Goal: Task Accomplishment & Management: Use online tool/utility

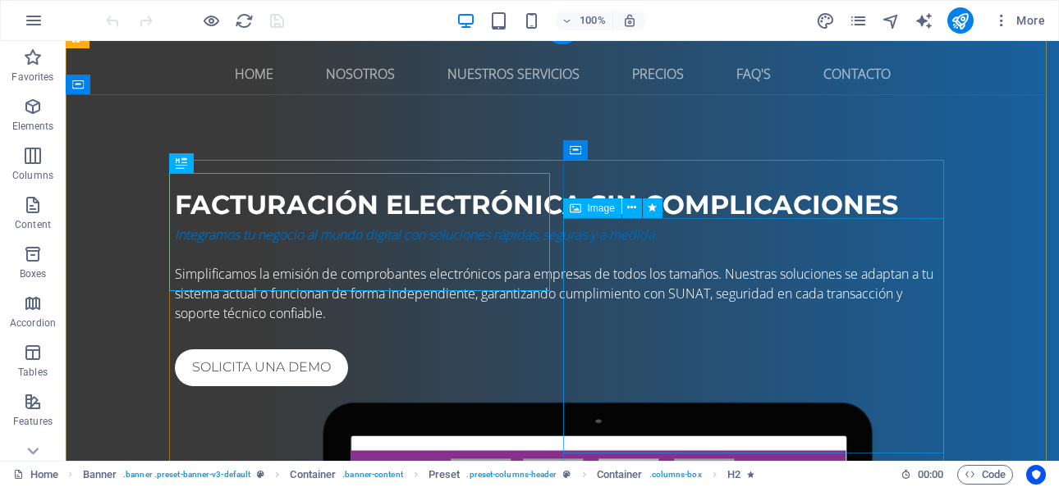
scroll to position [82, 0]
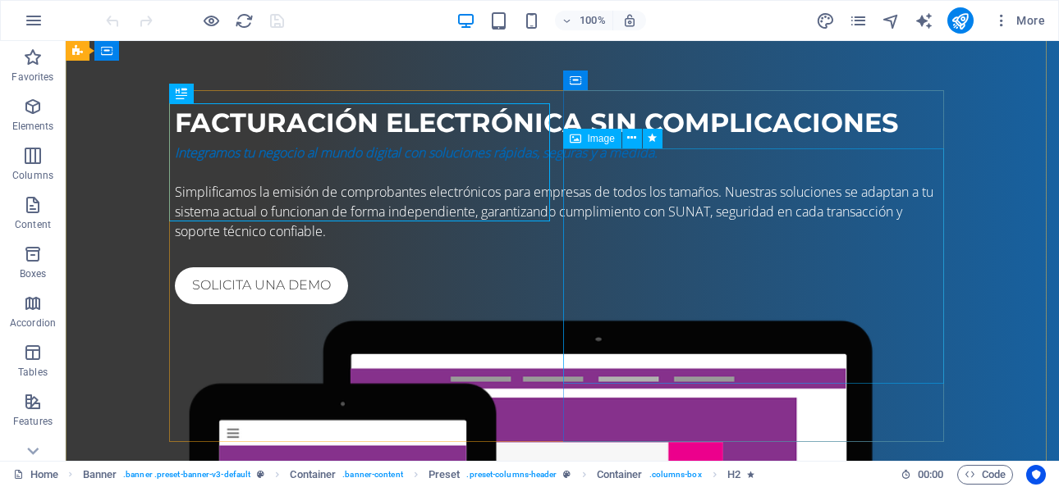
click at [594, 137] on span "Image" at bounding box center [601, 139] width 27 height 10
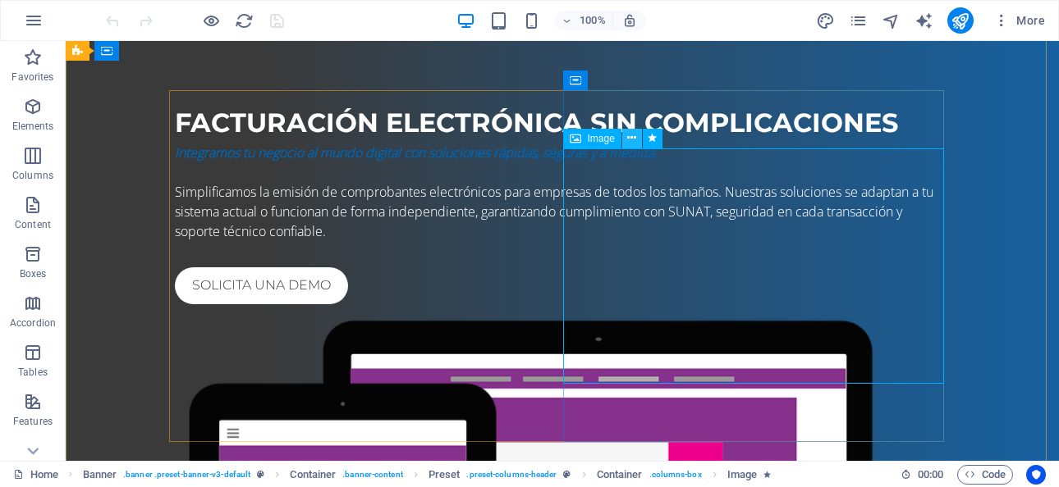
click at [623, 138] on button at bounding box center [632, 139] width 20 height 20
click at [579, 139] on icon at bounding box center [575, 139] width 11 height 20
click at [570, 139] on icon at bounding box center [575, 139] width 11 height 20
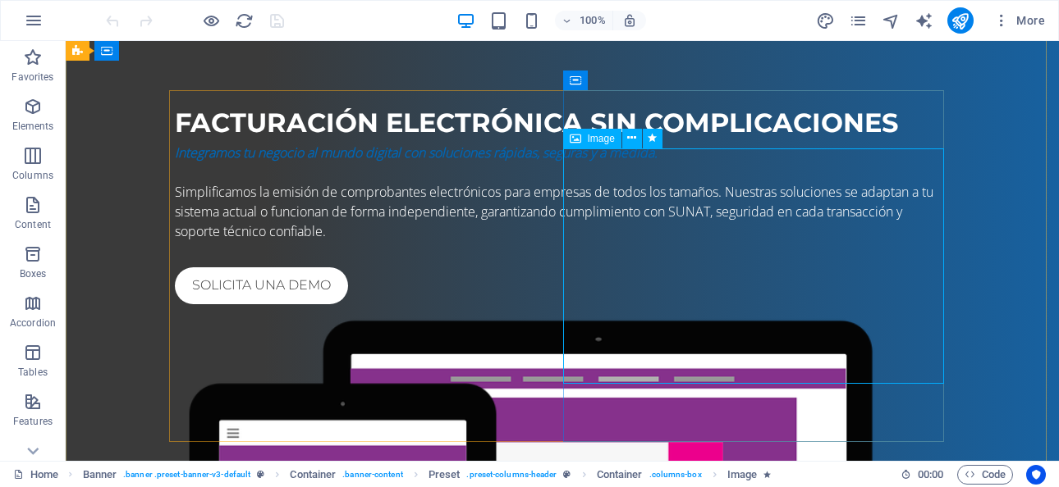
click at [579, 142] on icon at bounding box center [575, 139] width 11 height 20
click at [619, 138] on div "Image" at bounding box center [592, 139] width 58 height 20
select select "%"
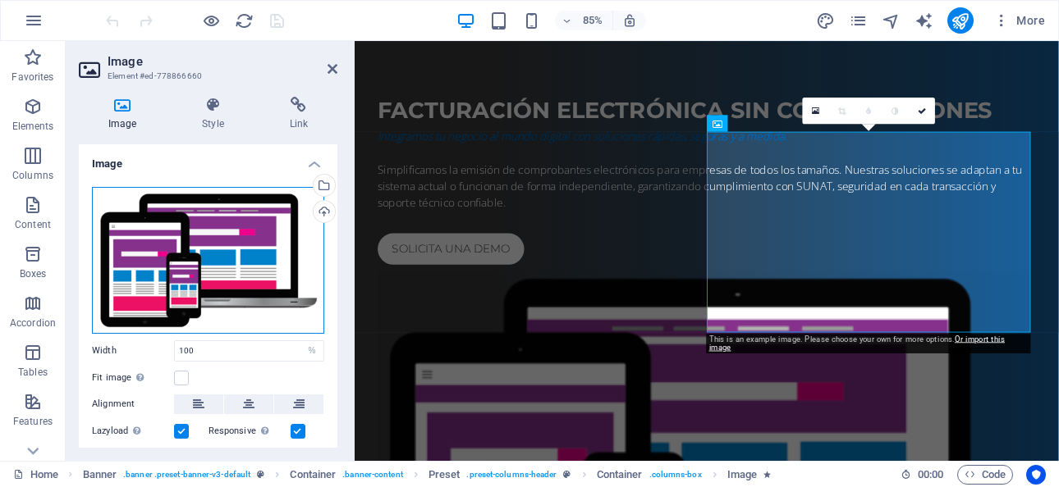
click at [139, 232] on div "Drag files here, click to choose files or select files from Files or our free s…" at bounding box center [208, 260] width 232 height 147
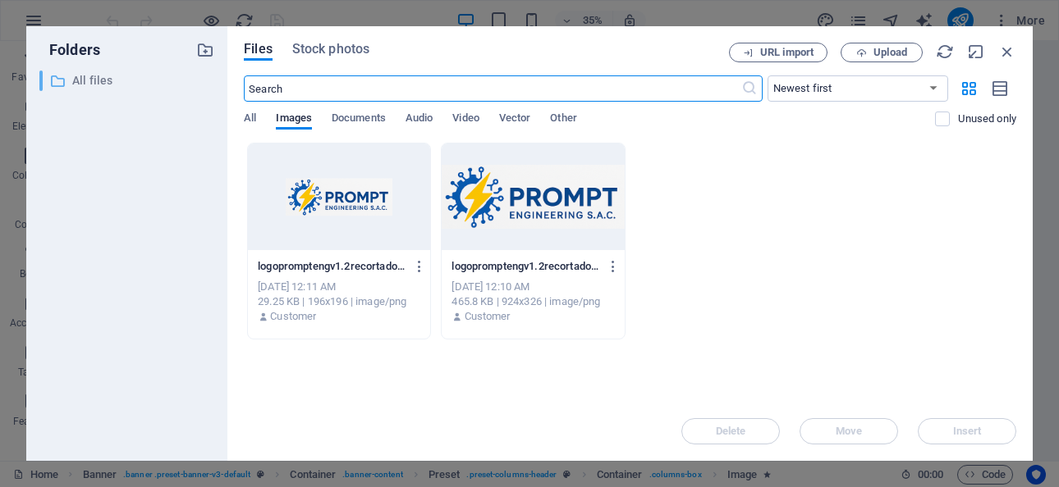
click at [75, 85] on p "All files" at bounding box center [128, 80] width 112 height 19
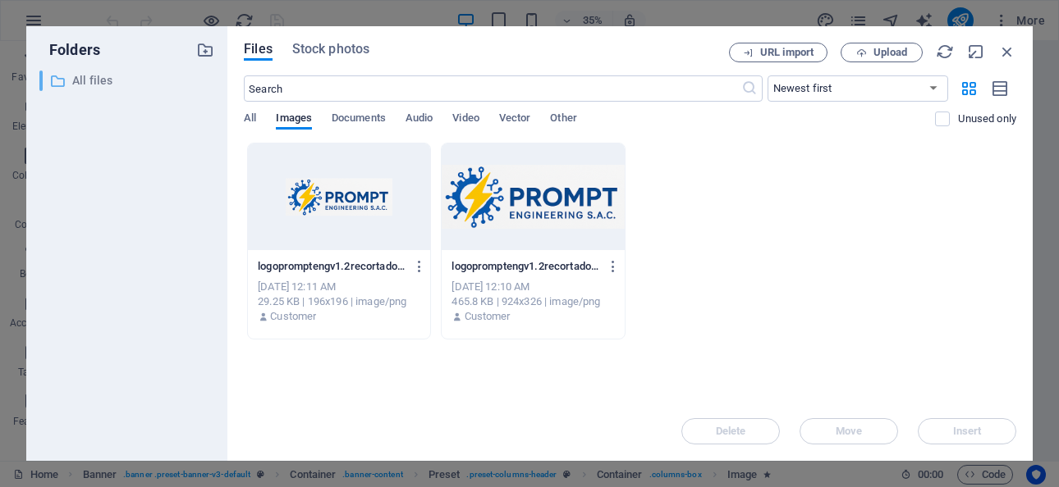
click at [71, 84] on div "​ All files All files" at bounding box center [111, 81] width 145 height 21
click at [866, 54] on icon "button" at bounding box center [861, 53] width 11 height 11
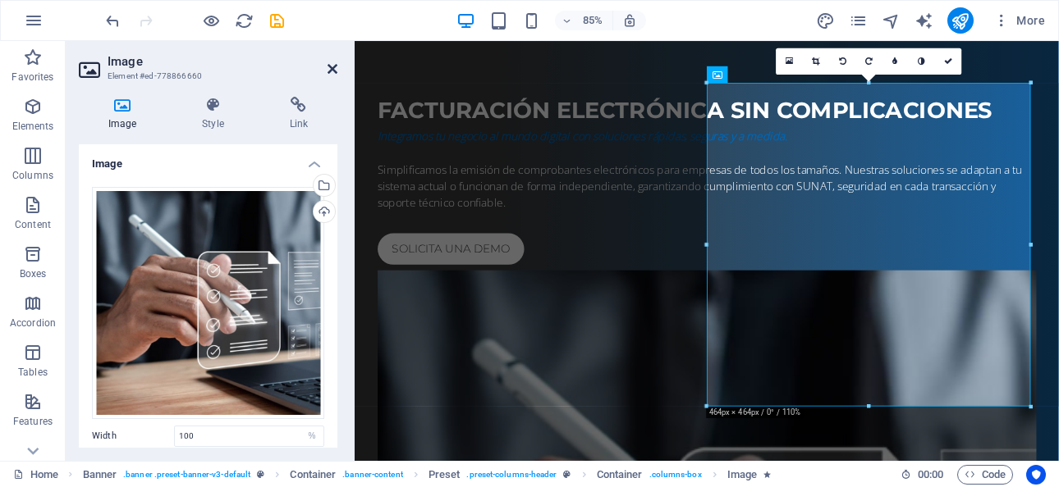
click at [334, 67] on icon at bounding box center [332, 68] width 10 height 13
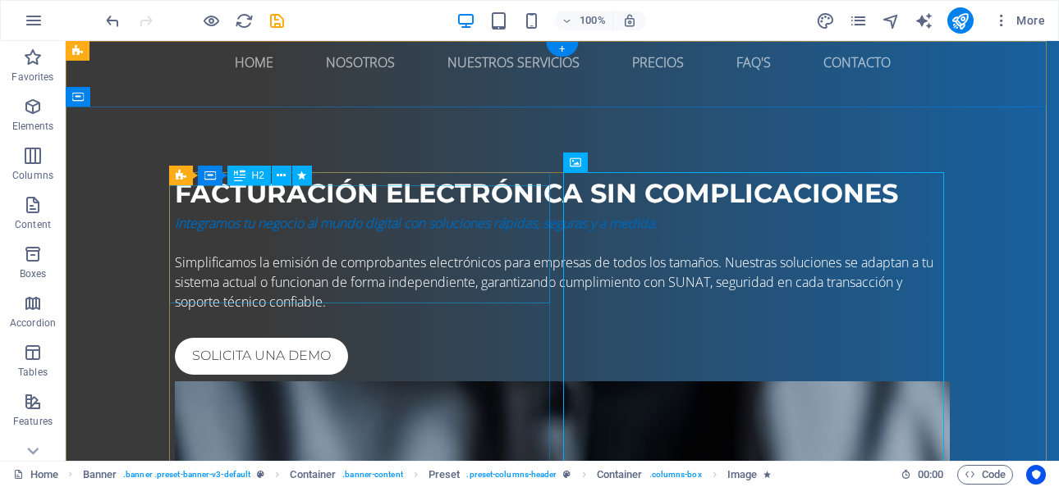
scroll to position [0, 0]
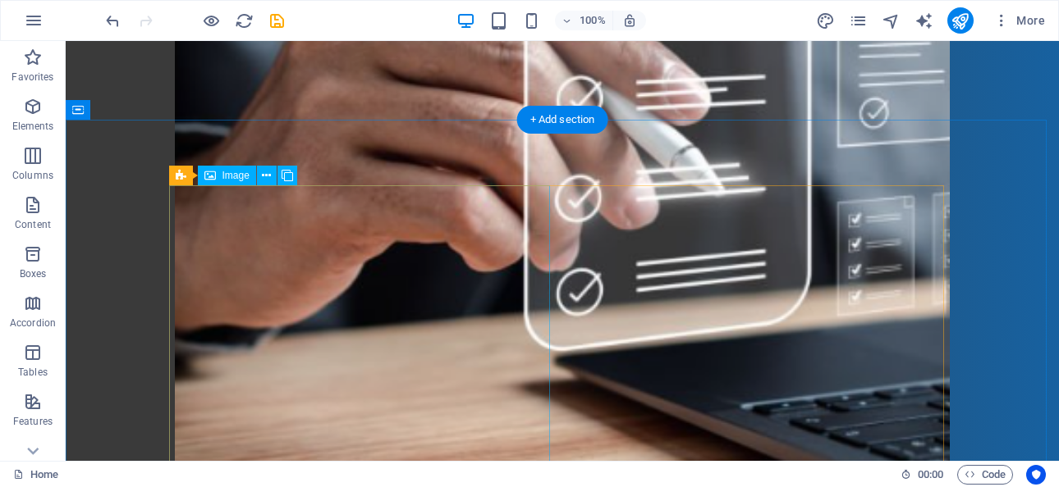
scroll to position [656, 0]
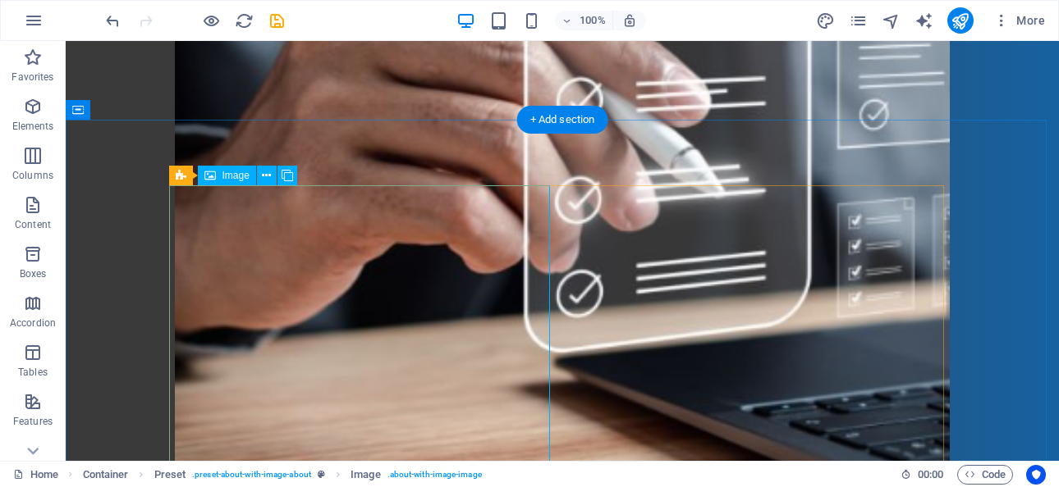
click at [229, 173] on span "Image" at bounding box center [235, 176] width 27 height 10
select select "%"
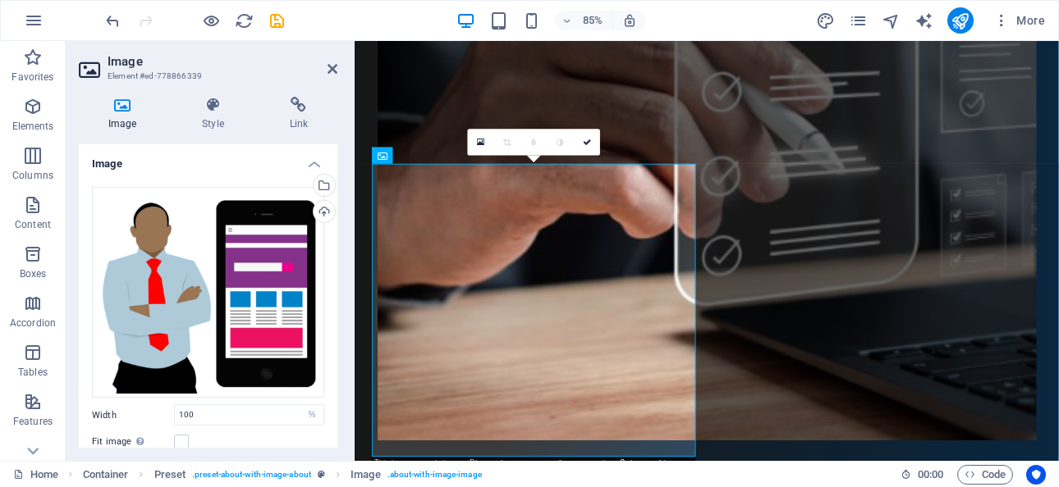
click at [115, 112] on icon at bounding box center [122, 105] width 87 height 16
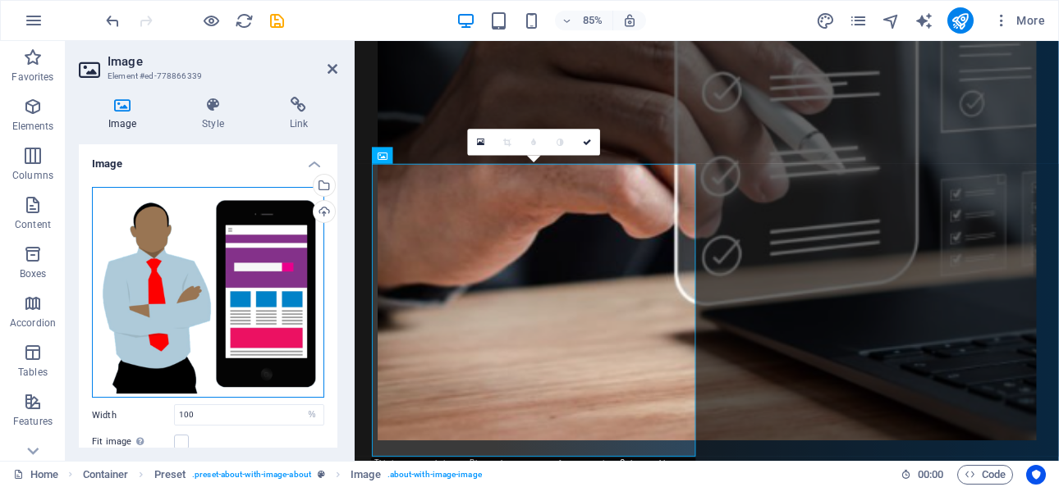
click at [226, 243] on div "Drag files here, click to choose files or select files from Files or our free s…" at bounding box center [208, 293] width 232 height 212
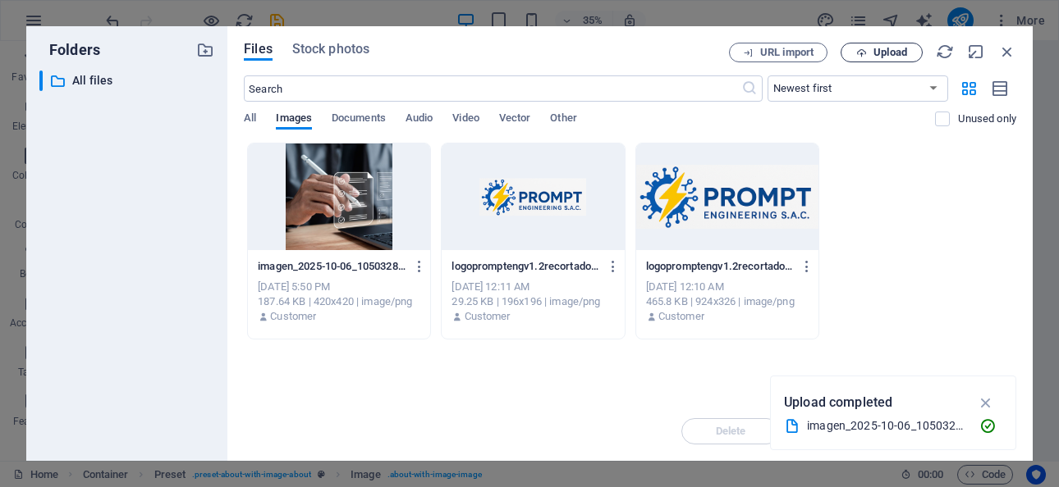
click at [875, 49] on span "Upload" at bounding box center [890, 53] width 34 height 10
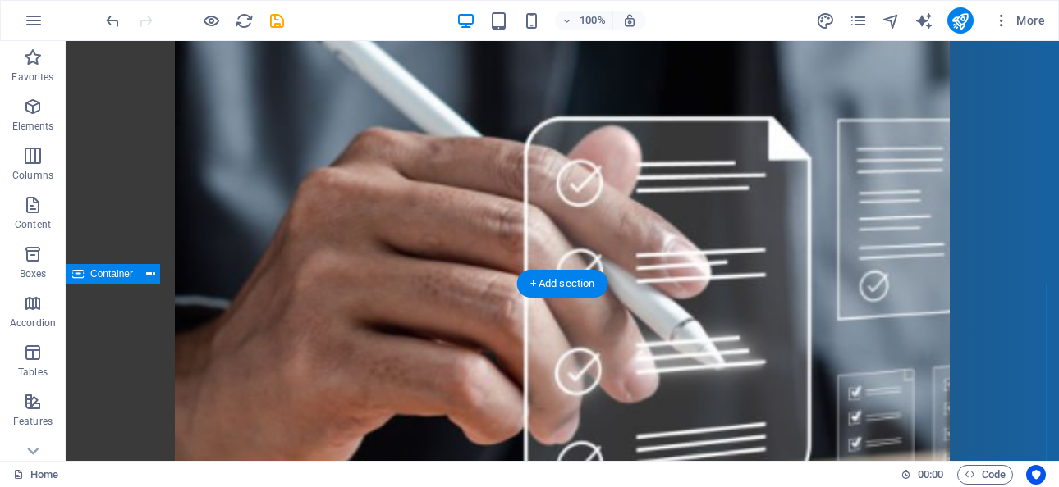
scroll to position [492, 0]
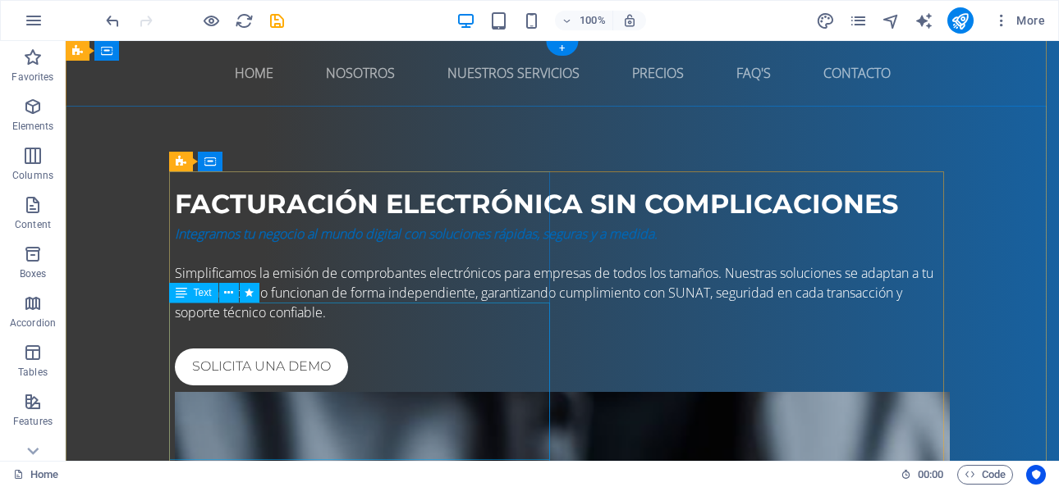
scroll to position [0, 0]
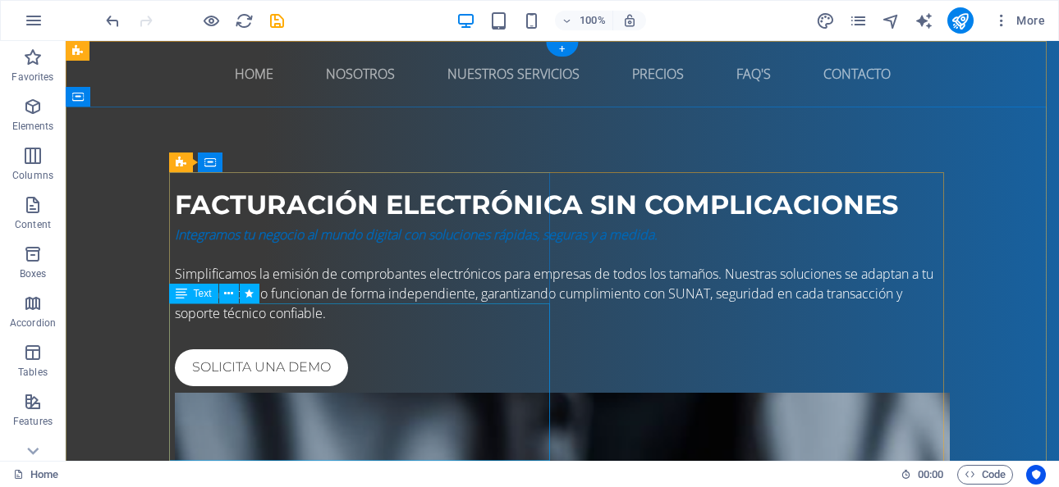
click at [228, 313] on div "Integramos tu negocio al mundo digital con soluciones rápidas, seguras y a medi…" at bounding box center [562, 274] width 775 height 98
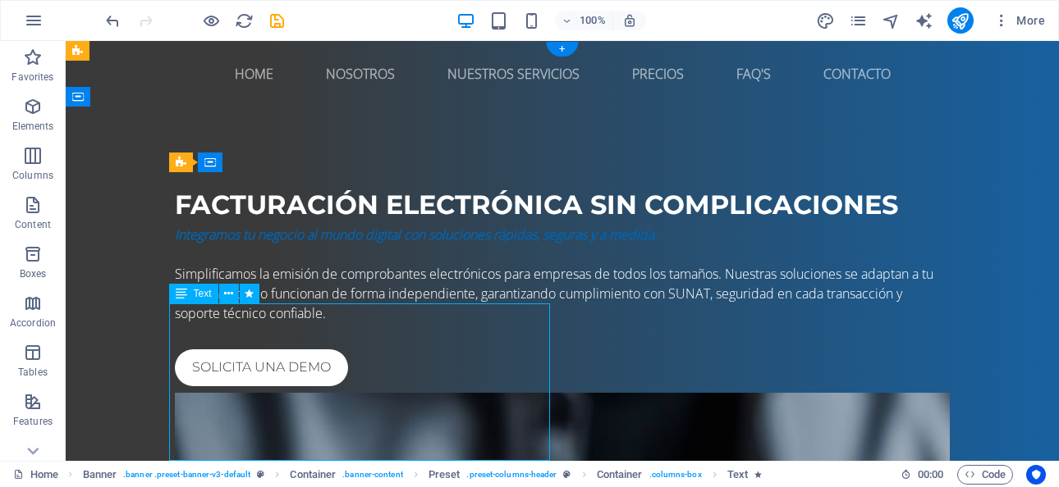
click at [204, 323] on div "Integramos tu negocio al mundo digital con soluciones rápidas, seguras y a medi…" at bounding box center [562, 274] width 775 height 98
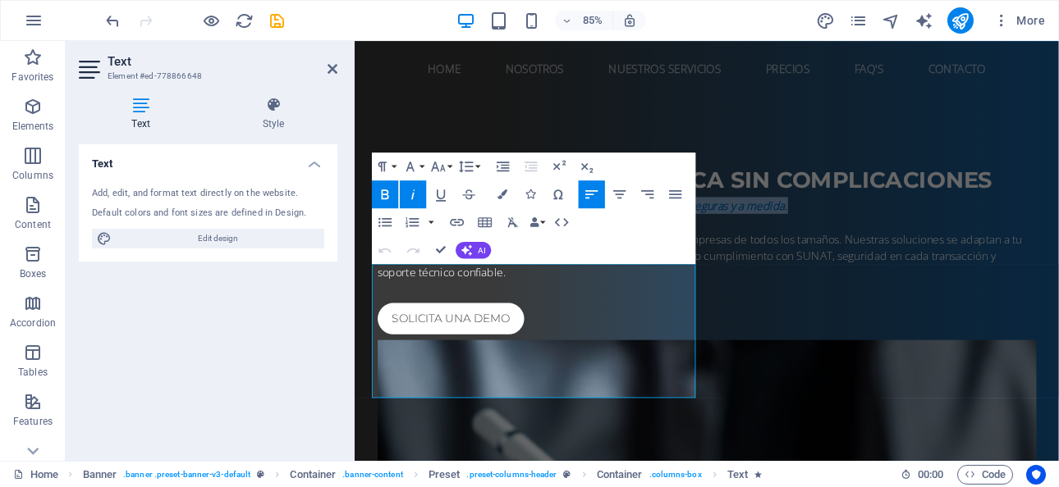
drag, startPoint x: 509, startPoint y: 336, endPoint x: 700, endPoint y: 314, distance: 192.4
click at [496, 197] on button "Colors" at bounding box center [502, 195] width 26 height 28
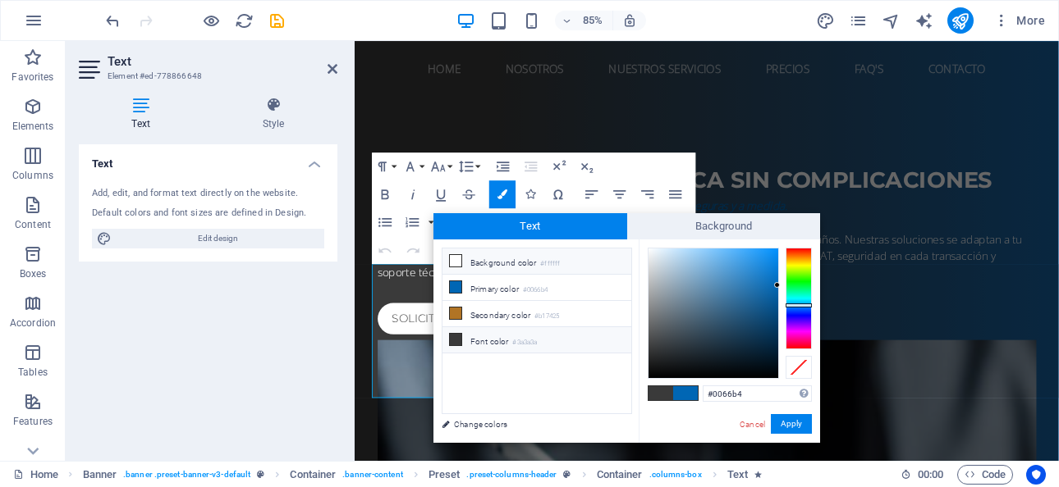
click at [469, 261] on li "Background color #ffffff" at bounding box center [536, 262] width 189 height 26
type input "#ffffff"
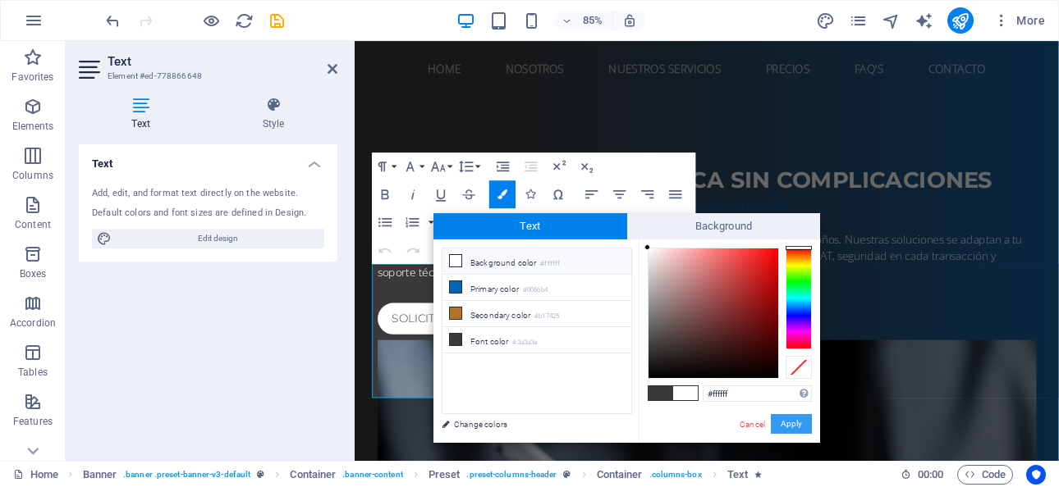
click at [794, 425] on button "Apply" at bounding box center [791, 424] width 41 height 20
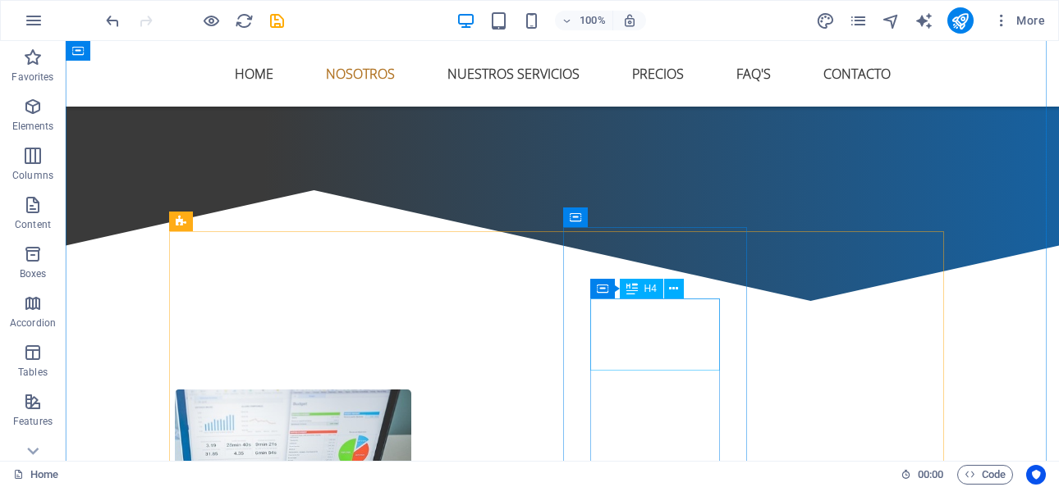
scroll to position [903, 0]
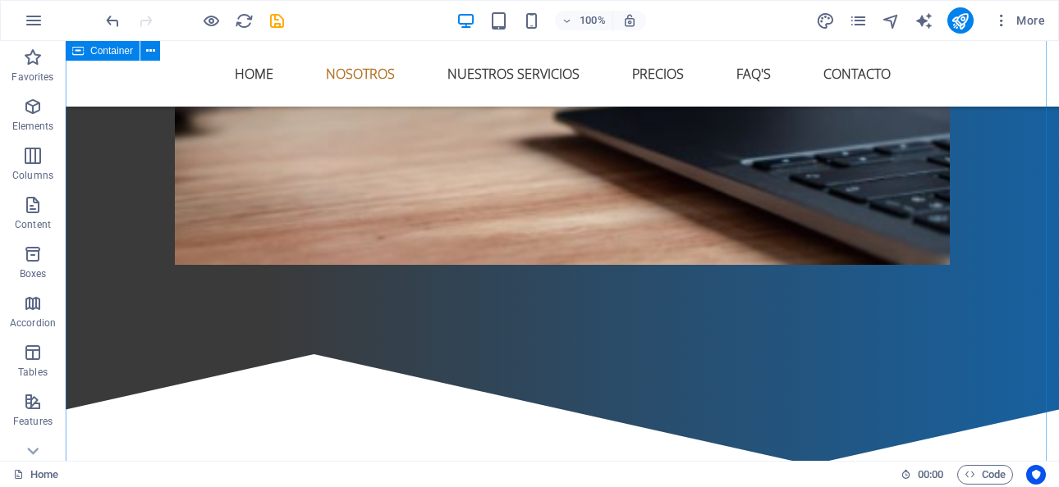
click at [949, 23] on button "publish" at bounding box center [960, 20] width 26 height 26
checkbox input "false"
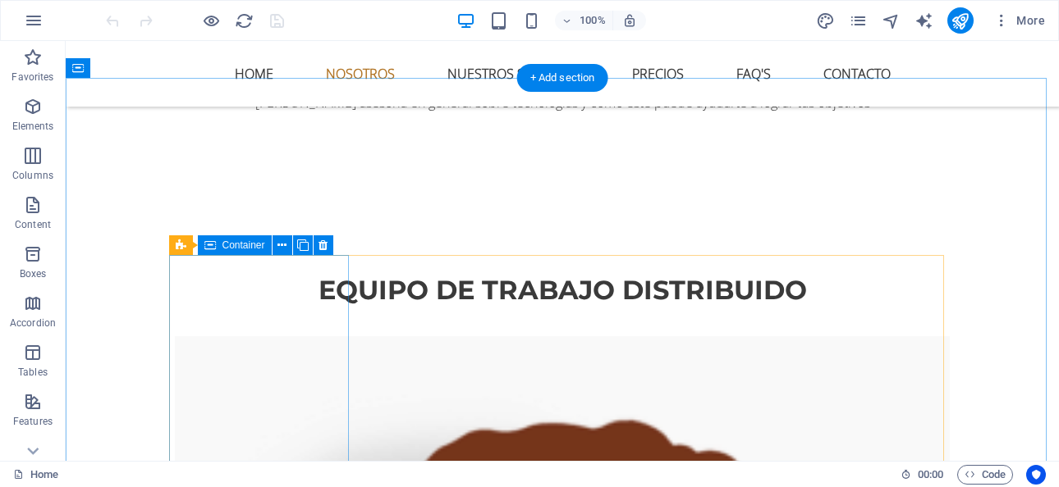
scroll to position [2462, 0]
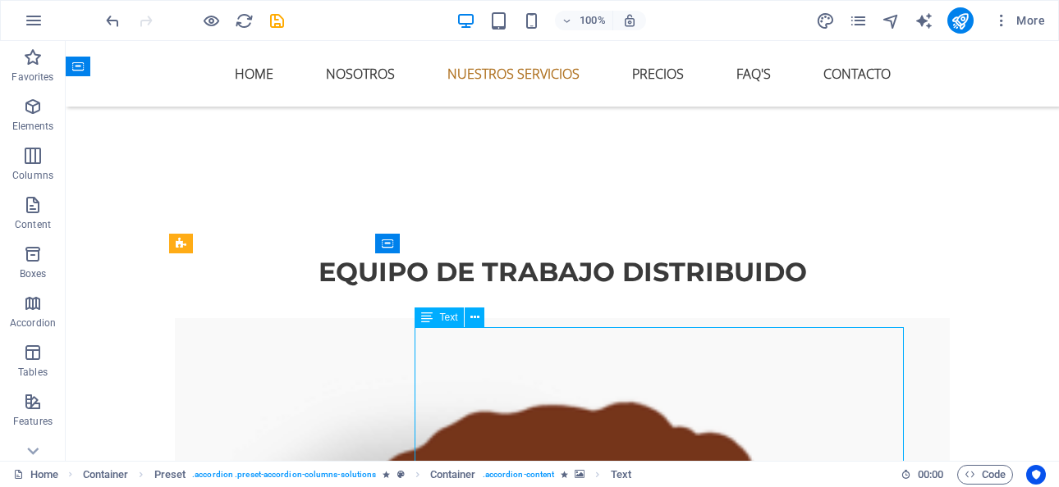
scroll to position [2626, 0]
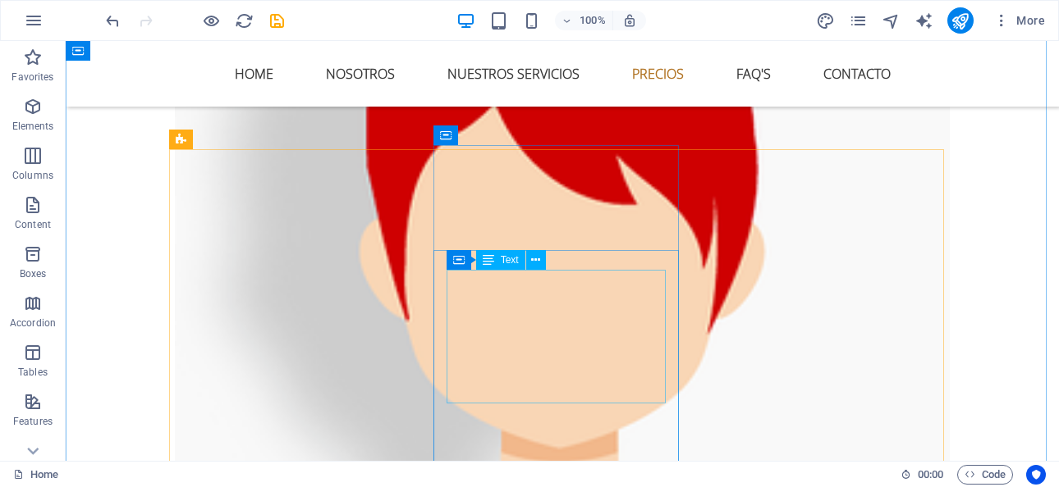
scroll to position [4349, 0]
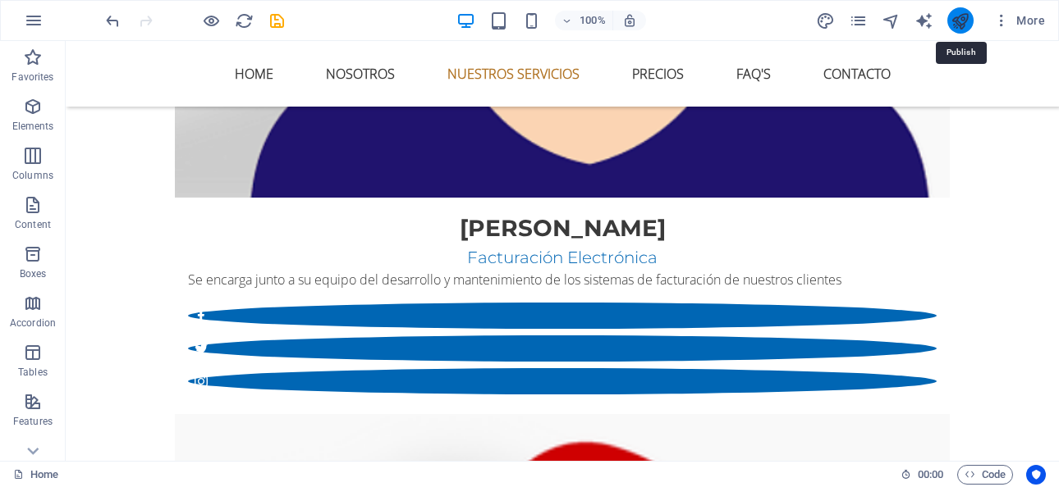
click at [954, 24] on icon "publish" at bounding box center [959, 20] width 19 height 19
checkbox input "false"
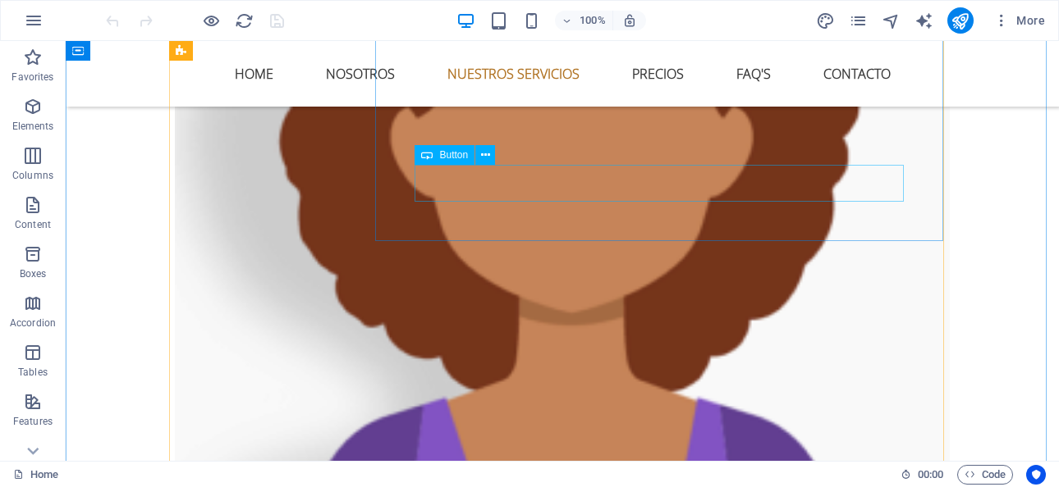
scroll to position [3118, 0]
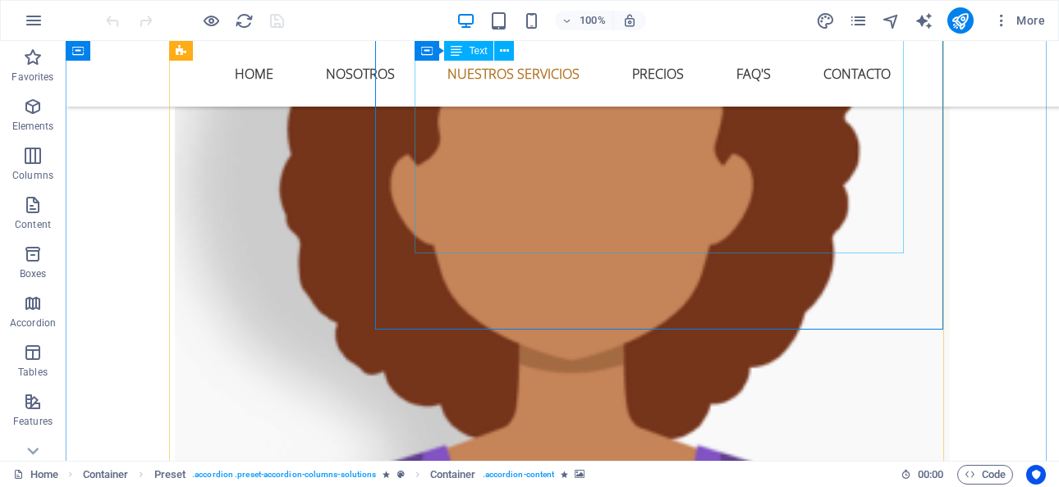
scroll to position [2954, 0]
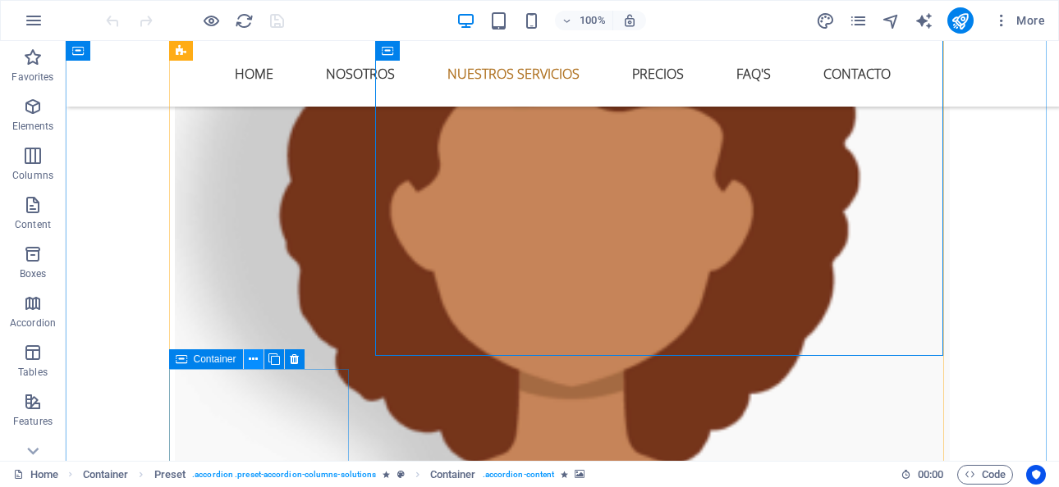
click at [249, 364] on icon at bounding box center [253, 359] width 9 height 17
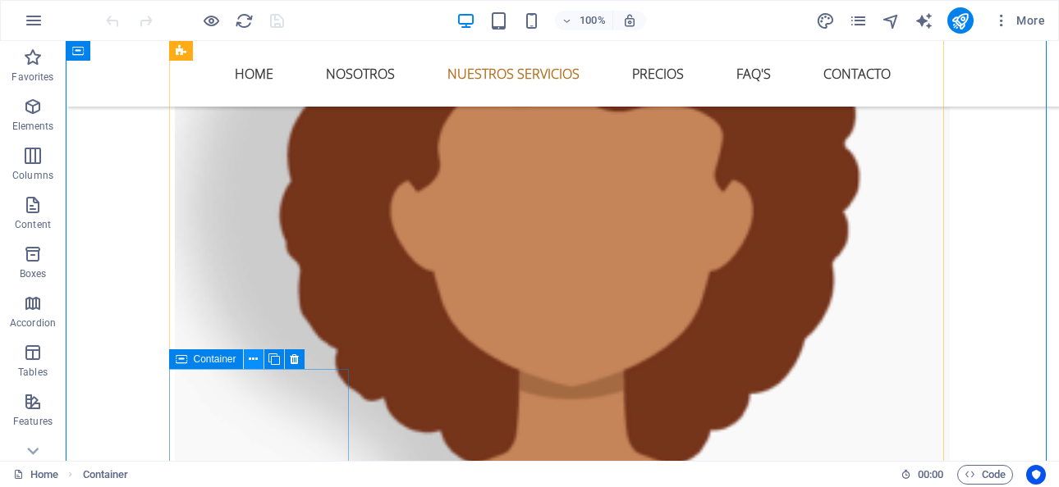
click at [252, 356] on icon at bounding box center [253, 359] width 9 height 17
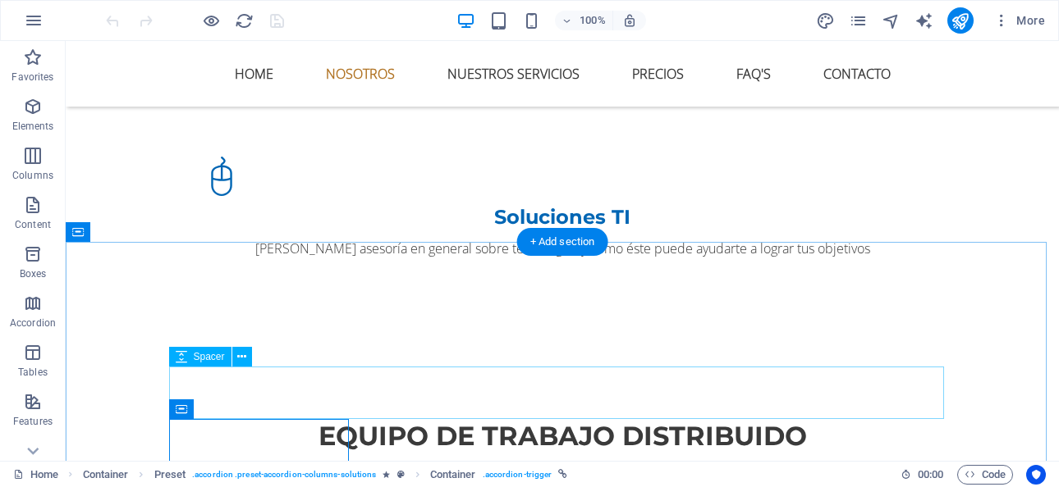
scroll to position [2380, 0]
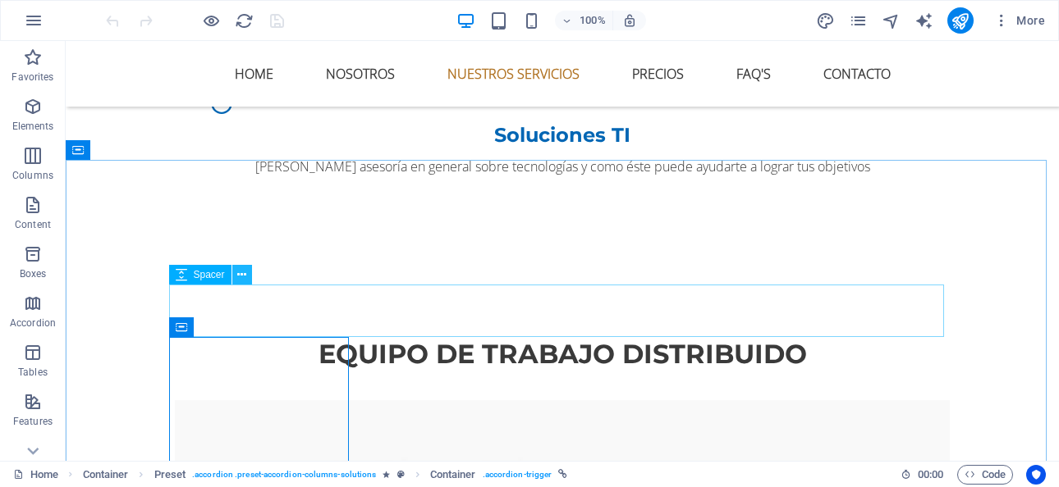
click at [240, 275] on icon at bounding box center [241, 275] width 9 height 17
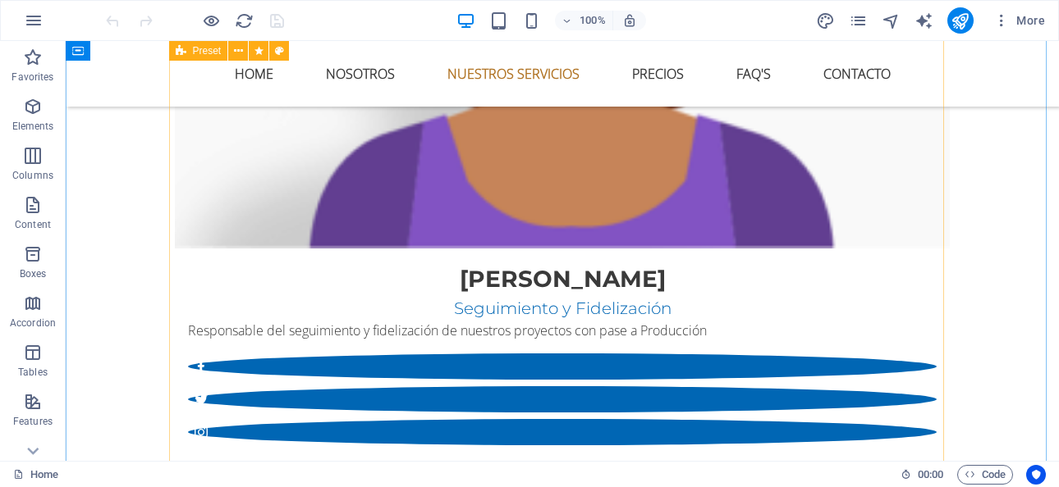
scroll to position [3282, 0]
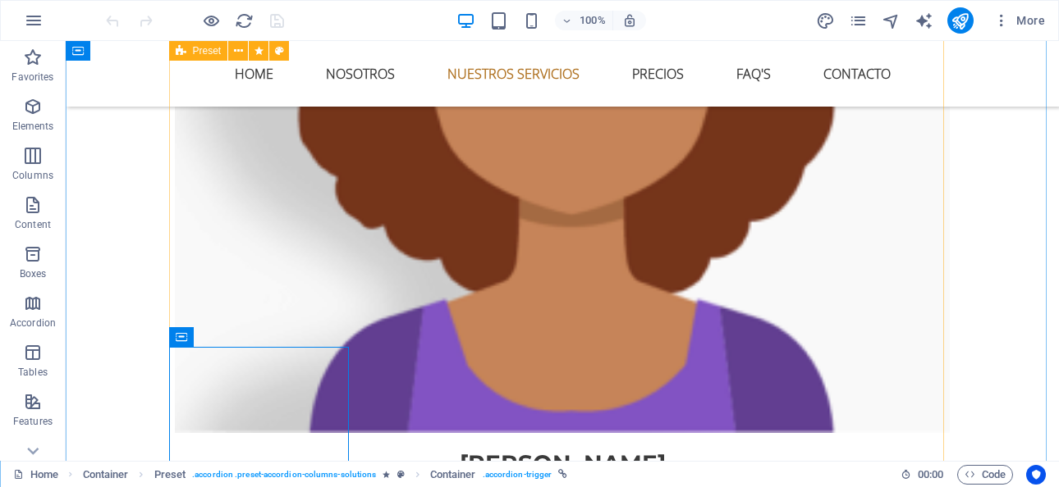
scroll to position [2954, 0]
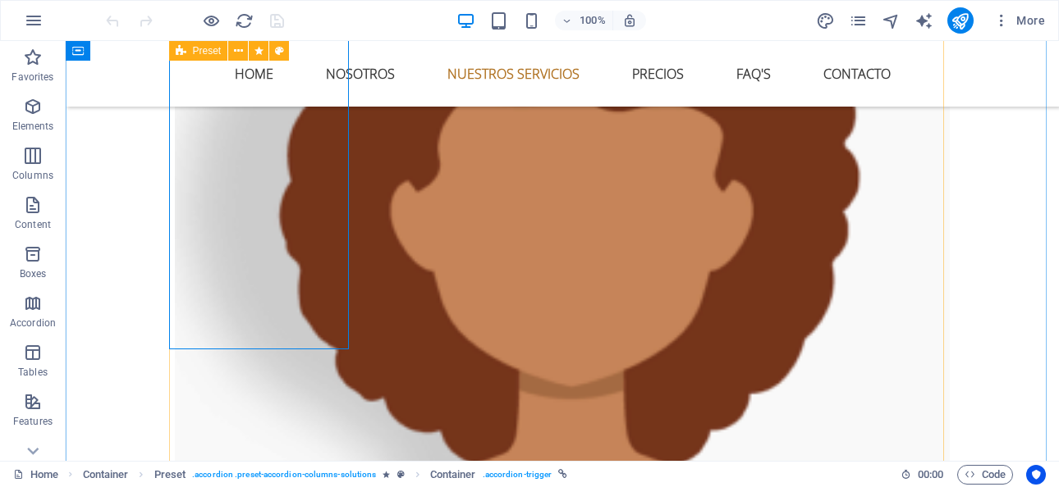
drag, startPoint x: 195, startPoint y: 361, endPoint x: 168, endPoint y: 360, distance: 27.1
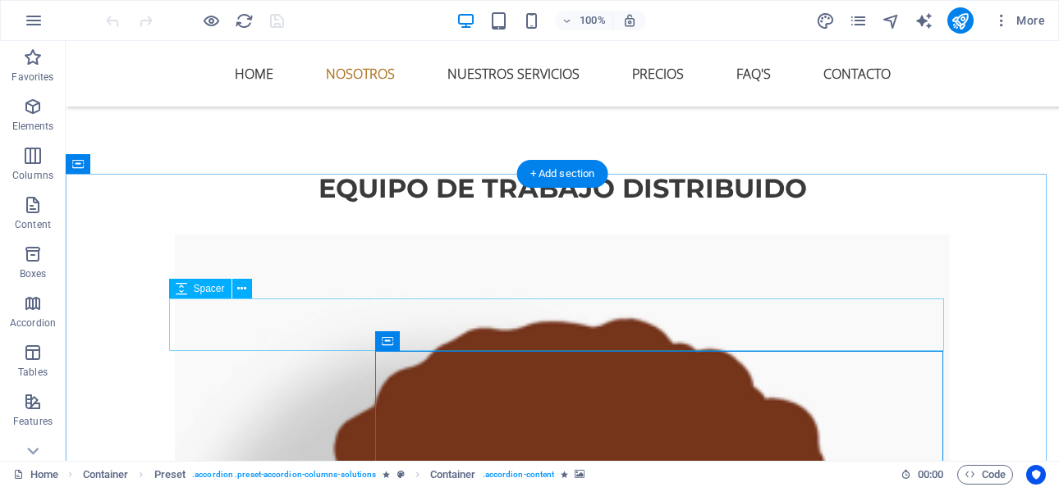
scroll to position [2298, 0]
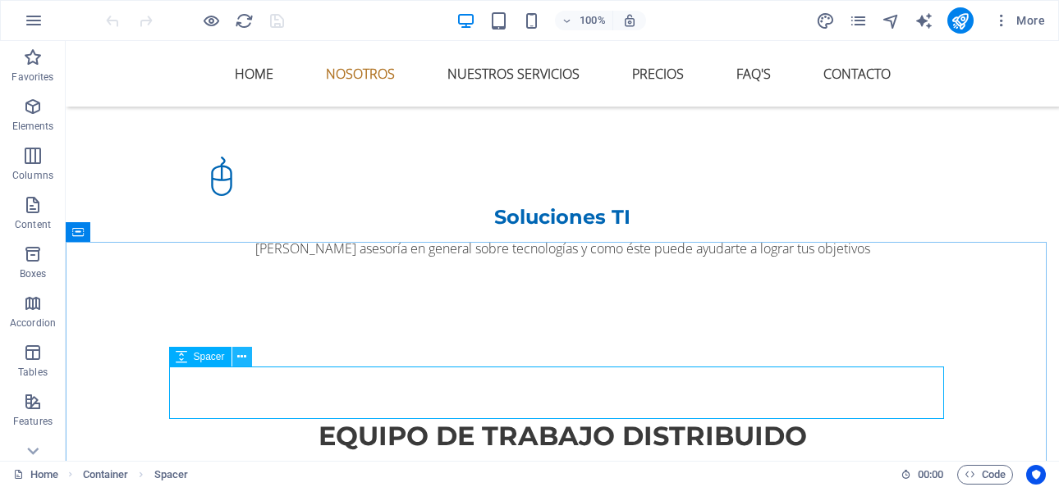
click at [241, 360] on icon at bounding box center [241, 357] width 9 height 17
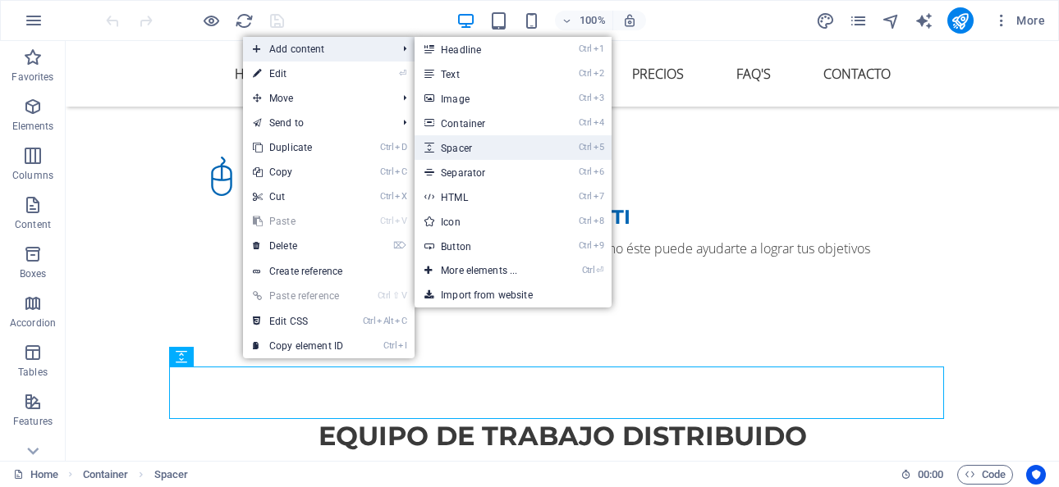
click at [547, 149] on link "Ctrl 5 Spacer" at bounding box center [481, 147] width 135 height 25
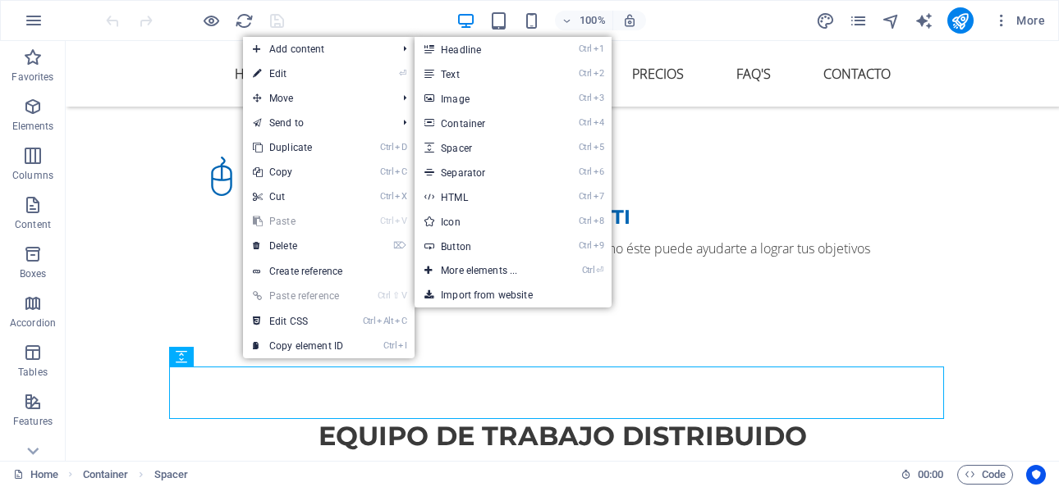
select select "px"
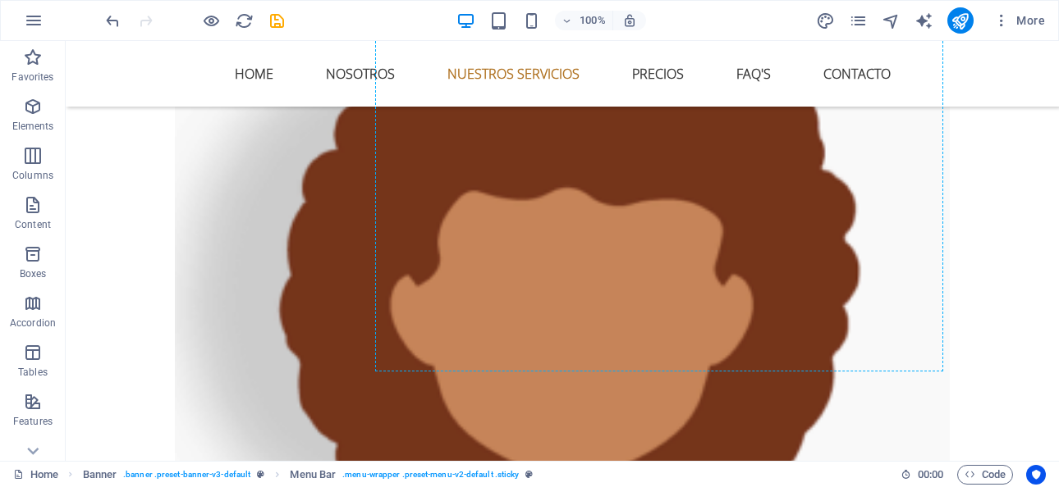
scroll to position [3036, 0]
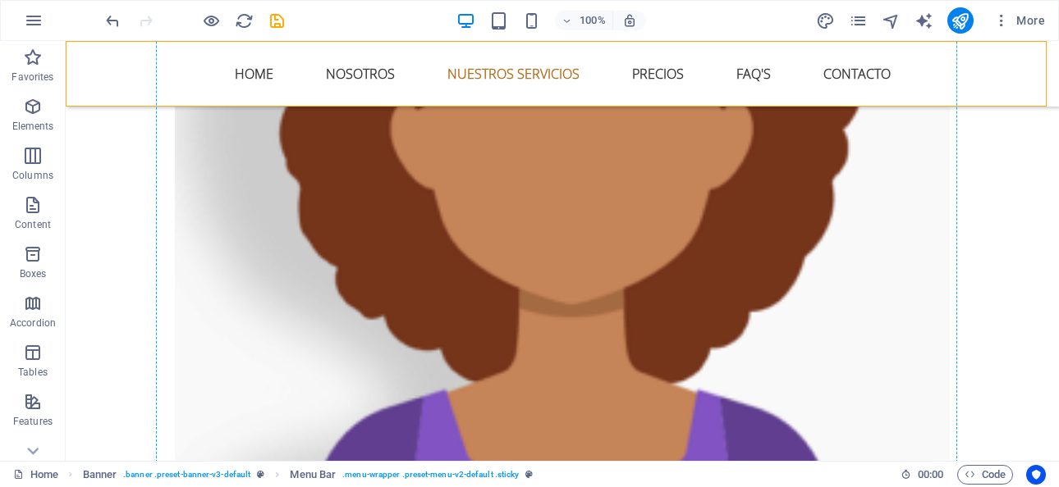
drag, startPoint x: 297, startPoint y: 96, endPoint x: 360, endPoint y: 318, distance: 230.4
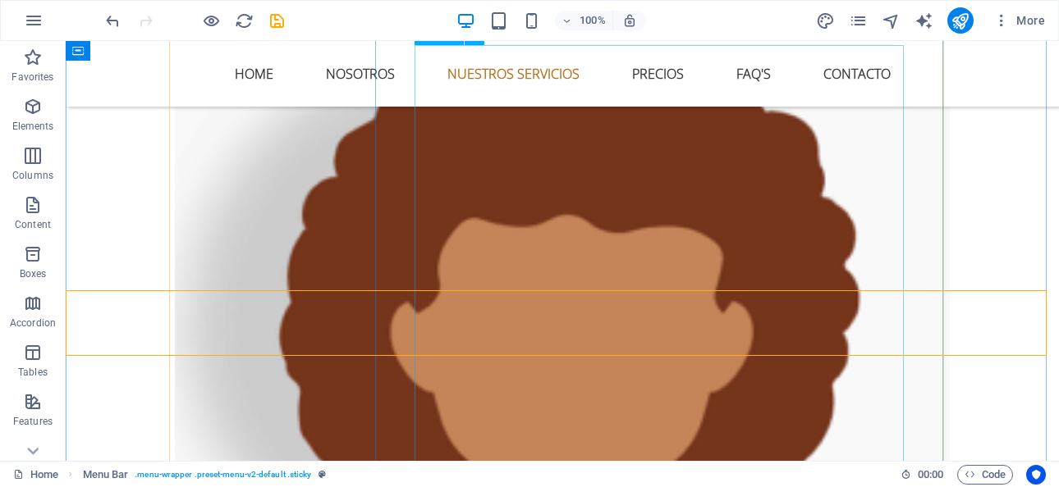
scroll to position [2790, 0]
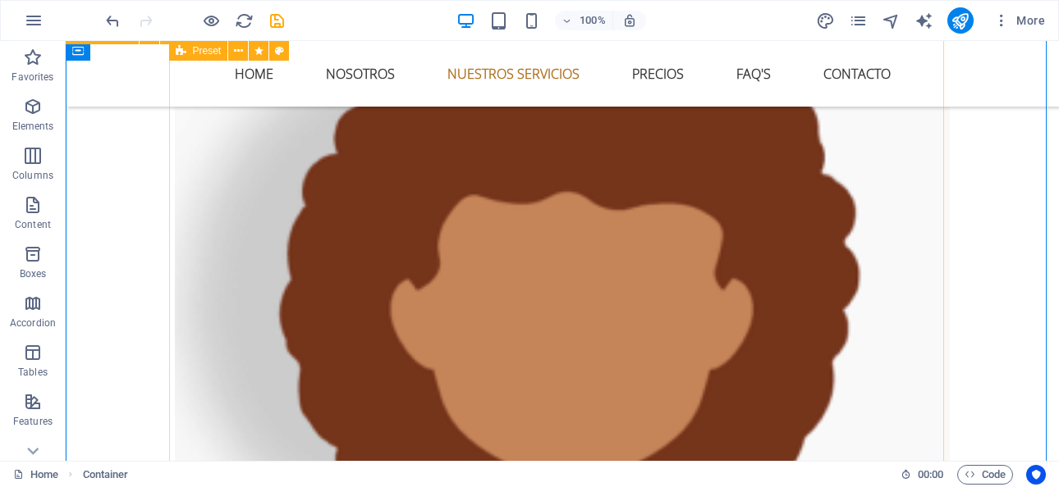
scroll to position [2462, 0]
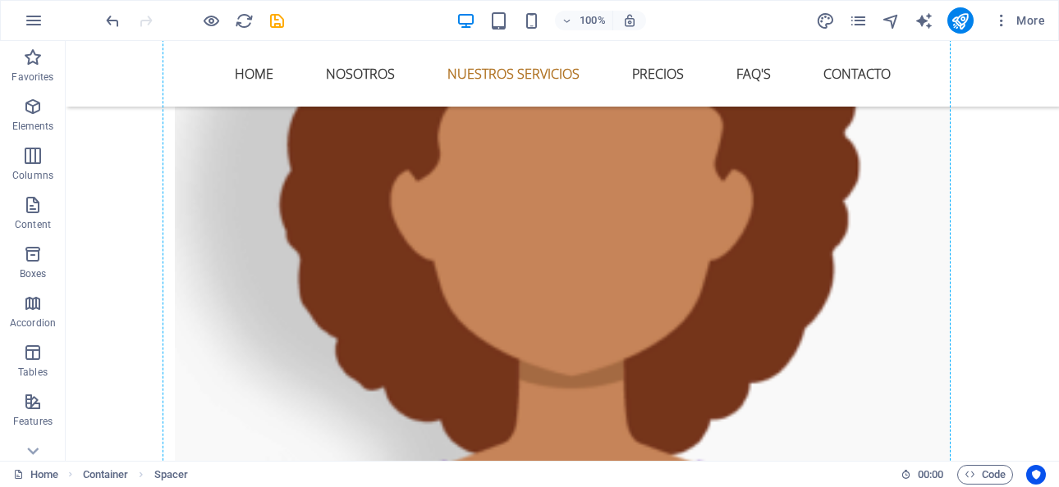
scroll to position [2954, 0]
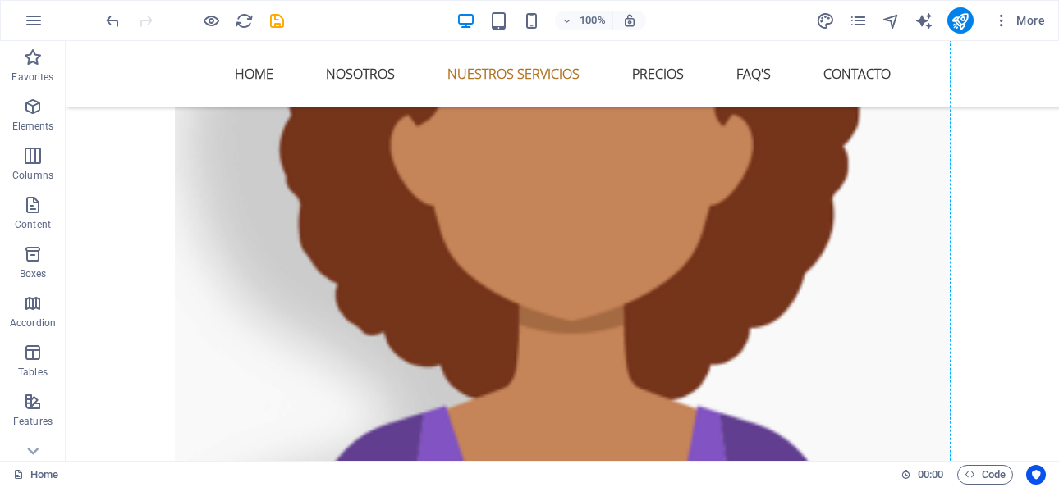
drag, startPoint x: 240, startPoint y: 290, endPoint x: 258, endPoint y: 377, distance: 88.8
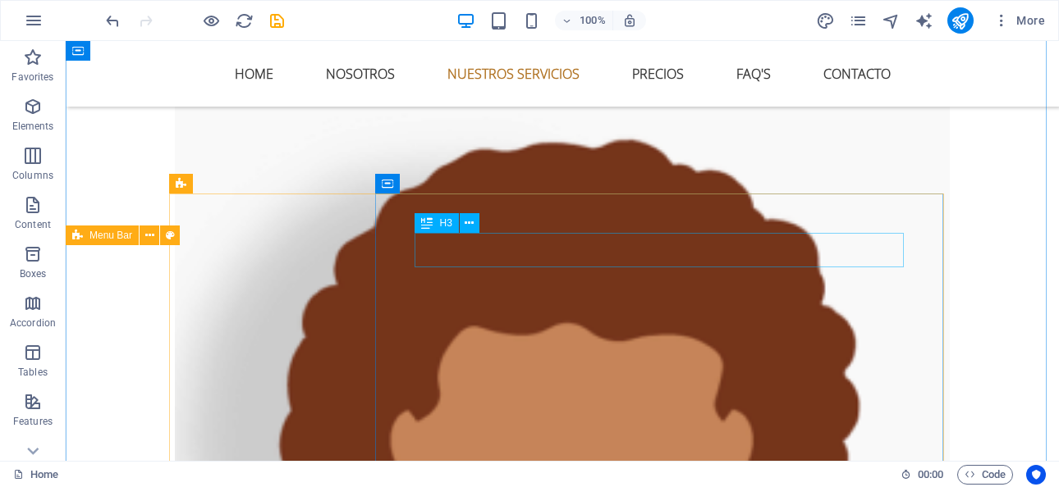
scroll to position [2523, 0]
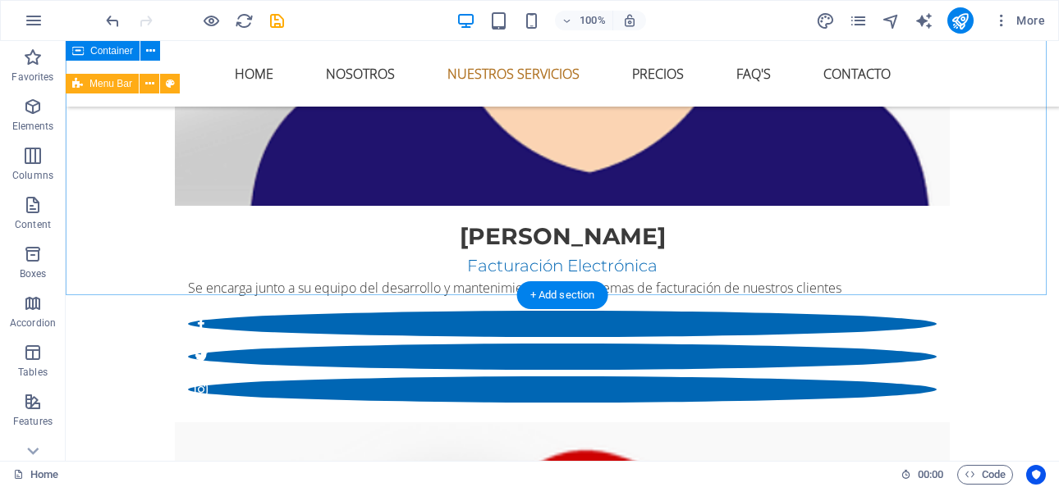
scroll to position [4246, 0]
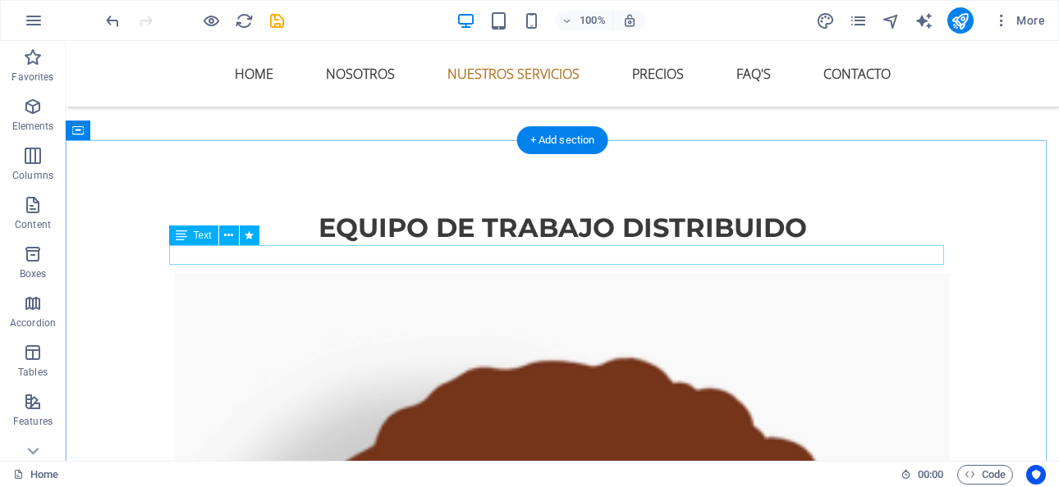
scroll to position [2399, 0]
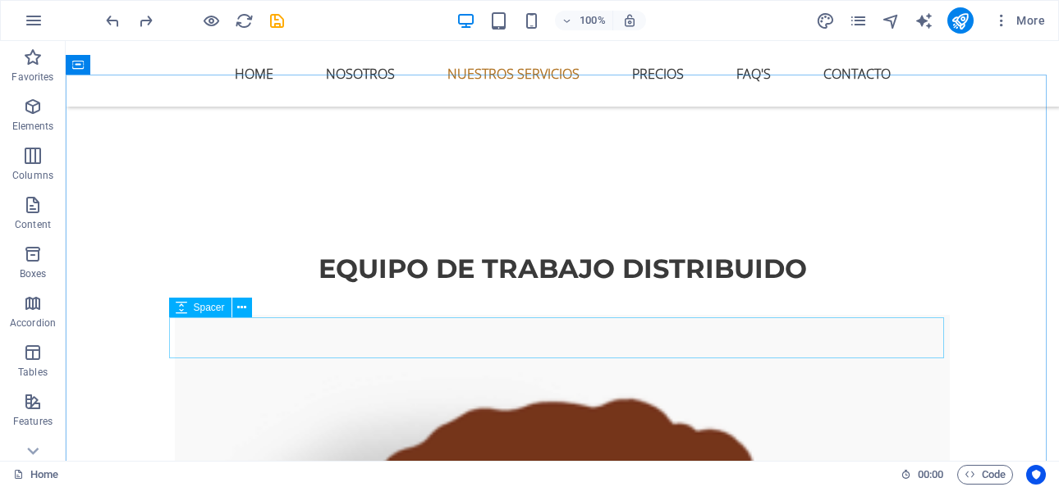
click at [258, 318] on div "Spacer" at bounding box center [216, 308] width 94 height 21
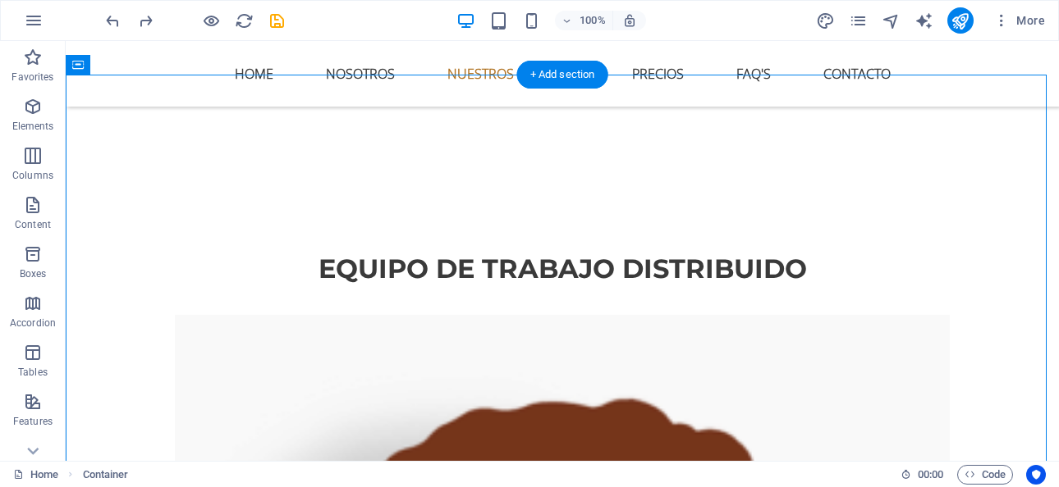
drag, startPoint x: 252, startPoint y: 350, endPoint x: 185, endPoint y: 309, distance: 78.1
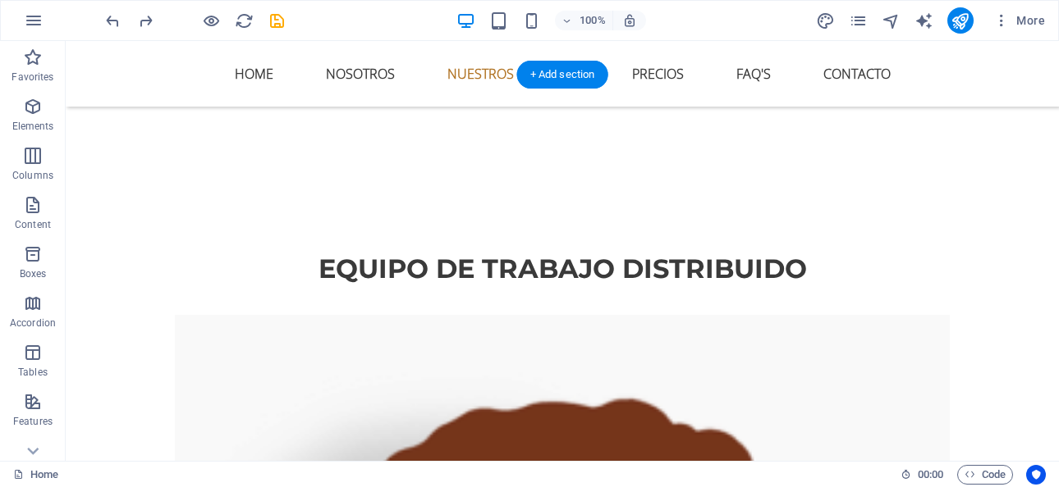
drag, startPoint x: 221, startPoint y: 338, endPoint x: 264, endPoint y: 355, distance: 46.5
drag, startPoint x: 215, startPoint y: 324, endPoint x: 221, endPoint y: 309, distance: 16.6
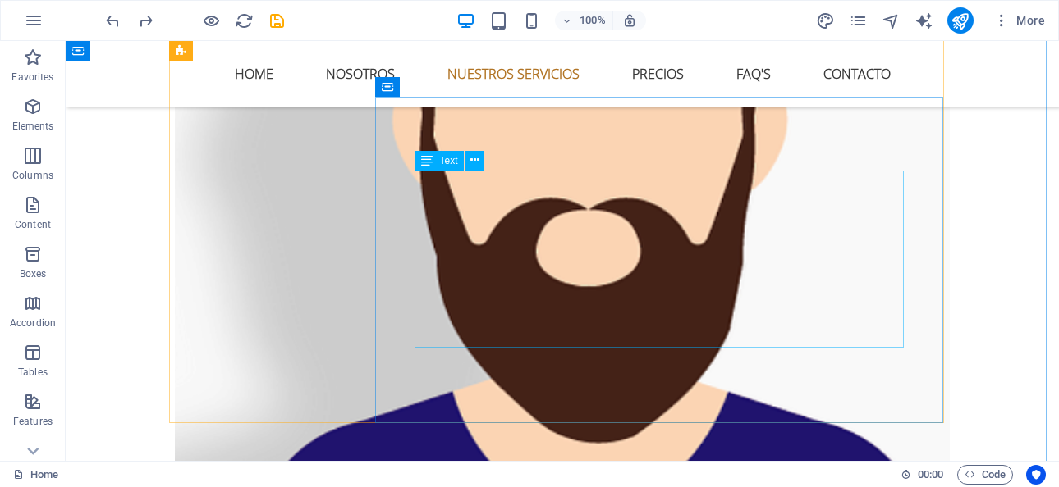
scroll to position [4041, 0]
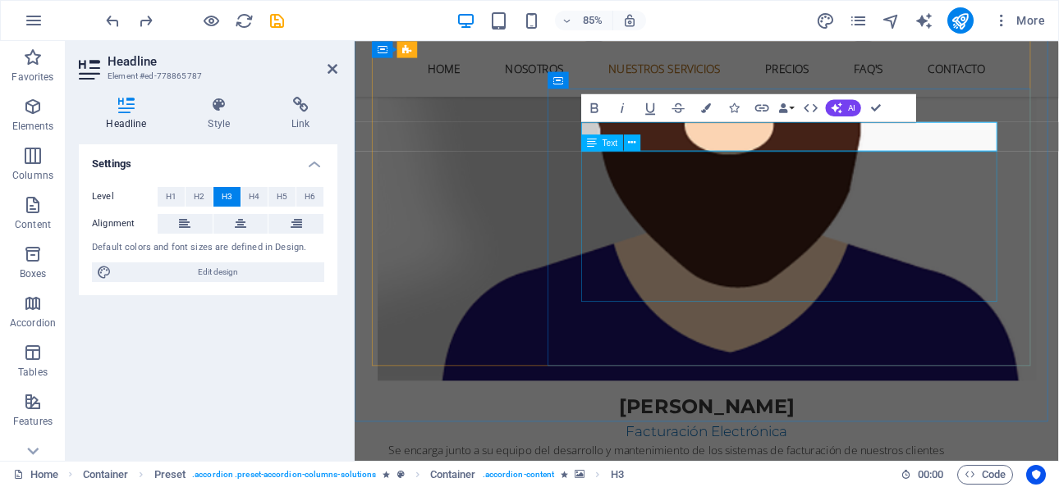
copy h3 "Asesorías para independientes"
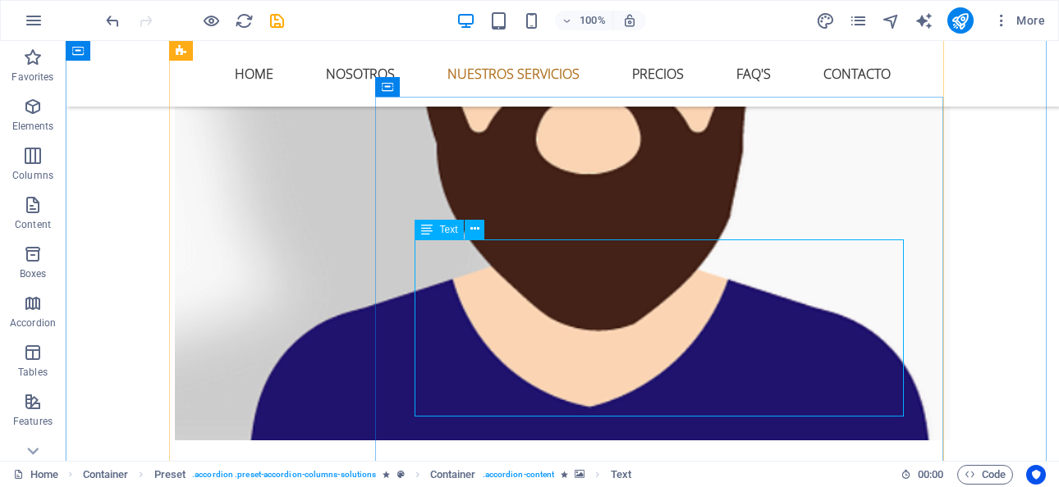
click at [451, 234] on span "Text" at bounding box center [448, 230] width 18 height 10
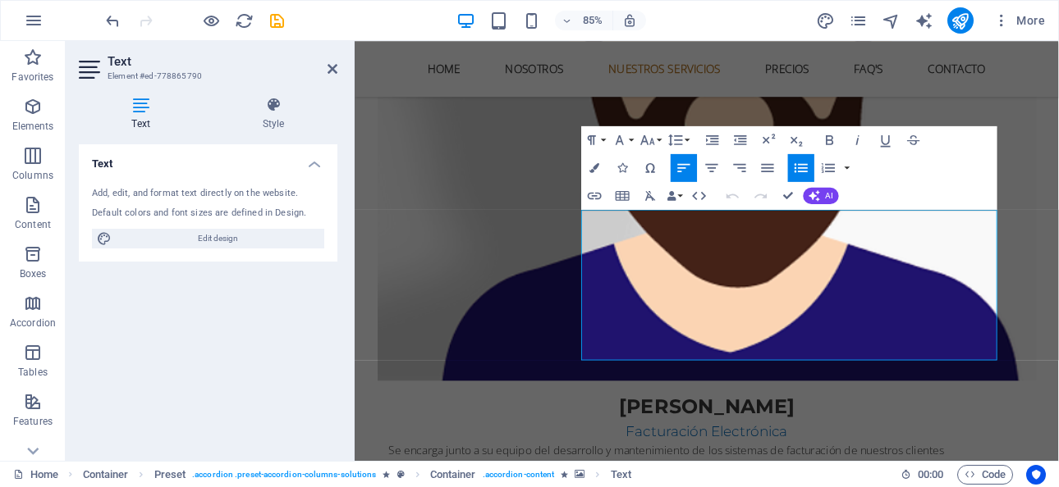
drag, startPoint x: 915, startPoint y: 404, endPoint x: 602, endPoint y: 236, distance: 354.7
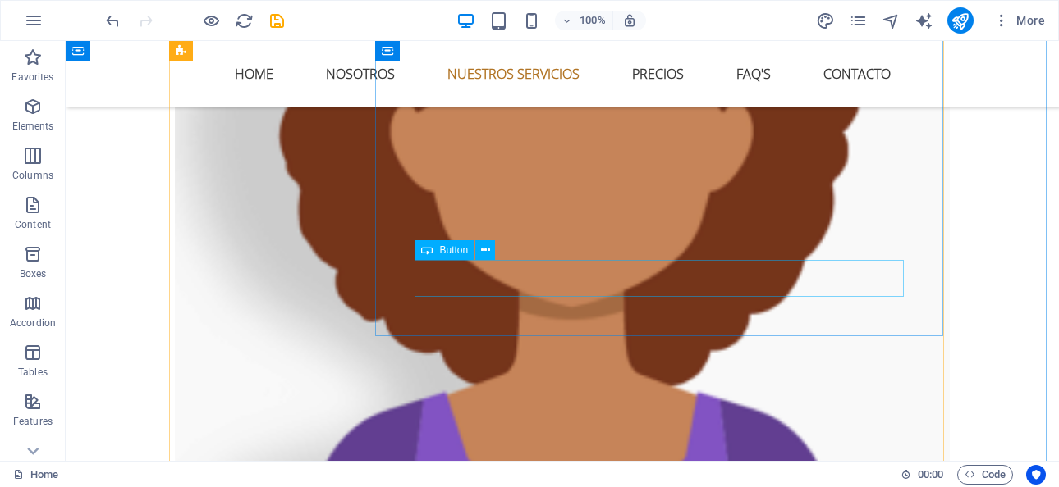
scroll to position [2564, 0]
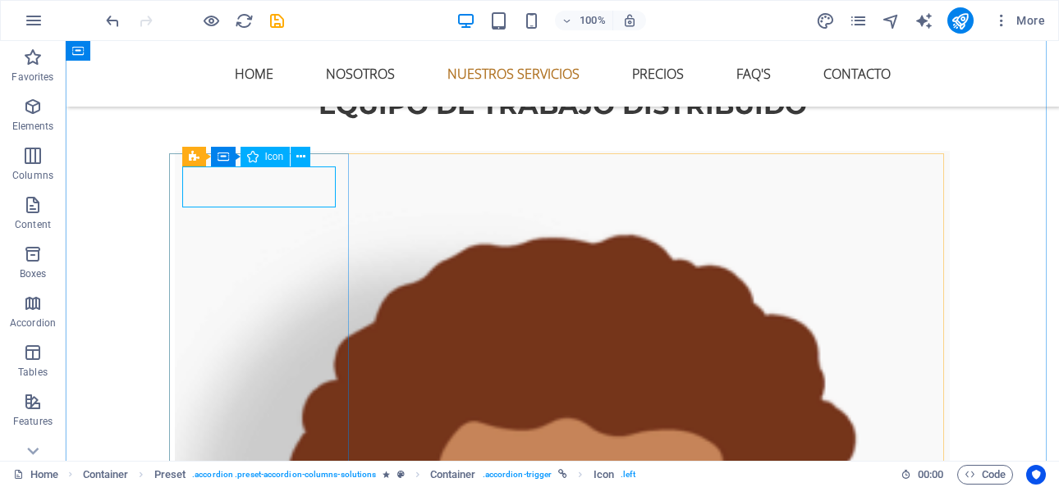
select select "xMidYMid"
select select "px"
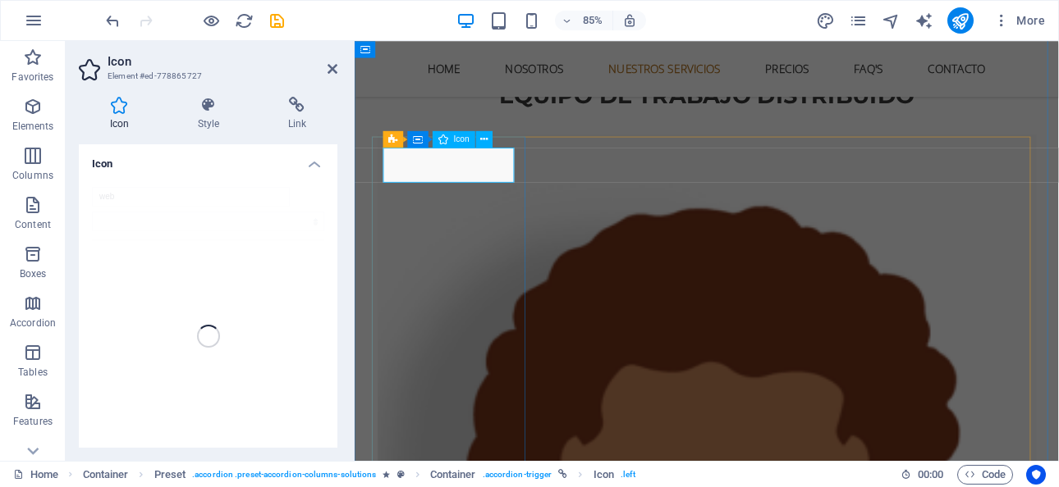
click at [325, 65] on h2 "Icon" at bounding box center [223, 61] width 230 height 15
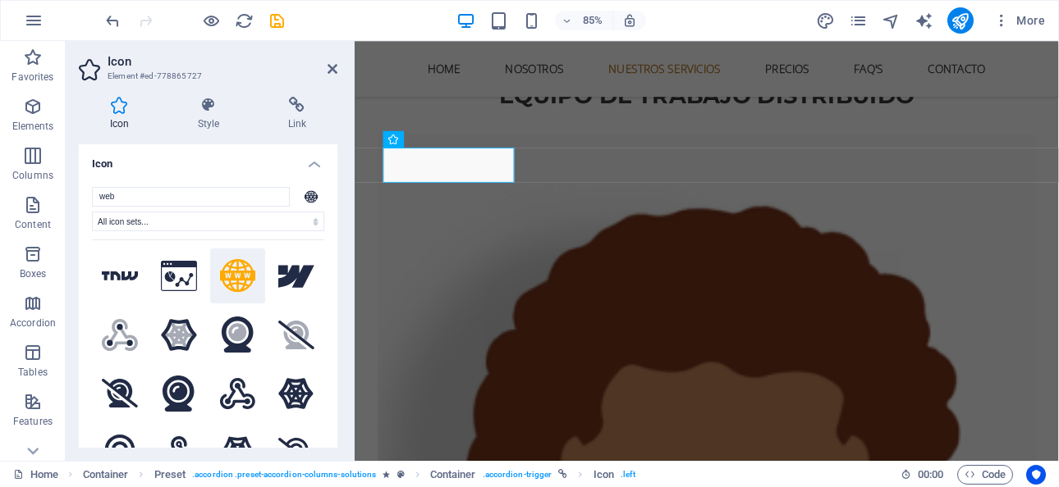
click at [325, 70] on header "Icon Element #ed-778865727" at bounding box center [208, 62] width 258 height 43
click at [460, 143] on span "Icon" at bounding box center [462, 139] width 16 height 8
click at [487, 139] on icon at bounding box center [483, 139] width 7 height 15
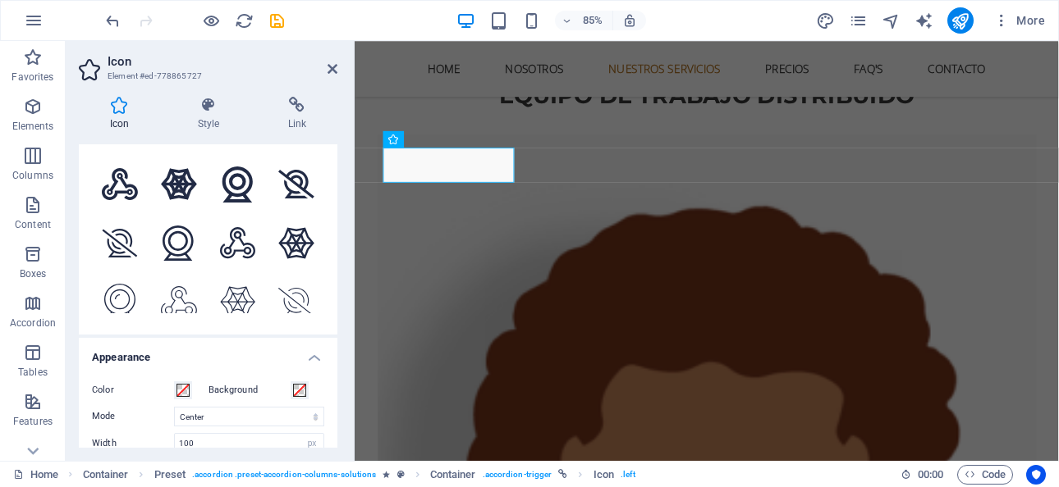
scroll to position [0, 0]
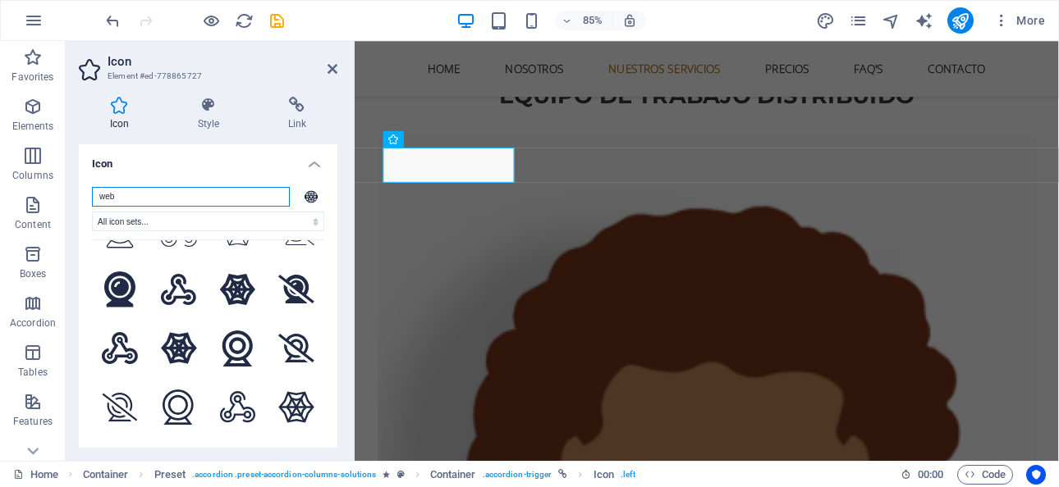
click at [135, 193] on input "web" at bounding box center [191, 197] width 198 height 20
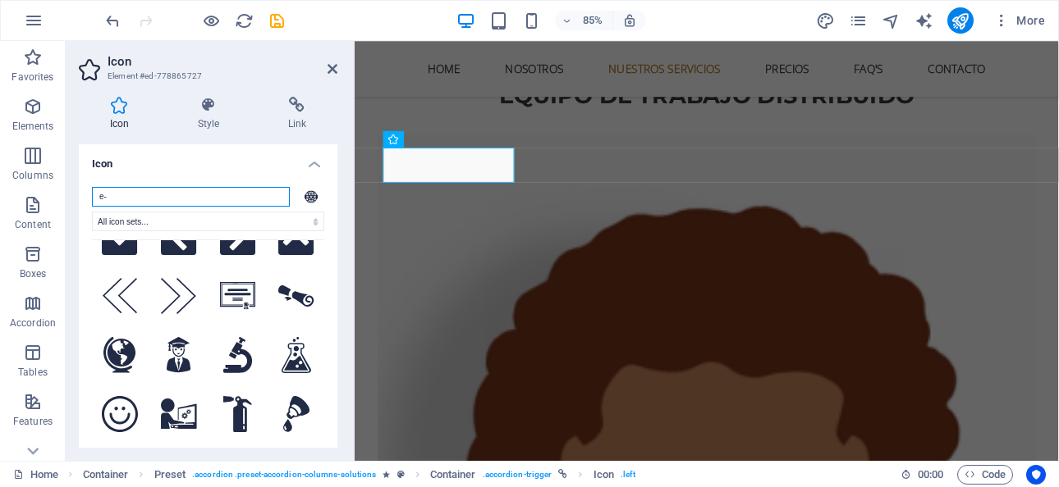
scroll to position [996, 0]
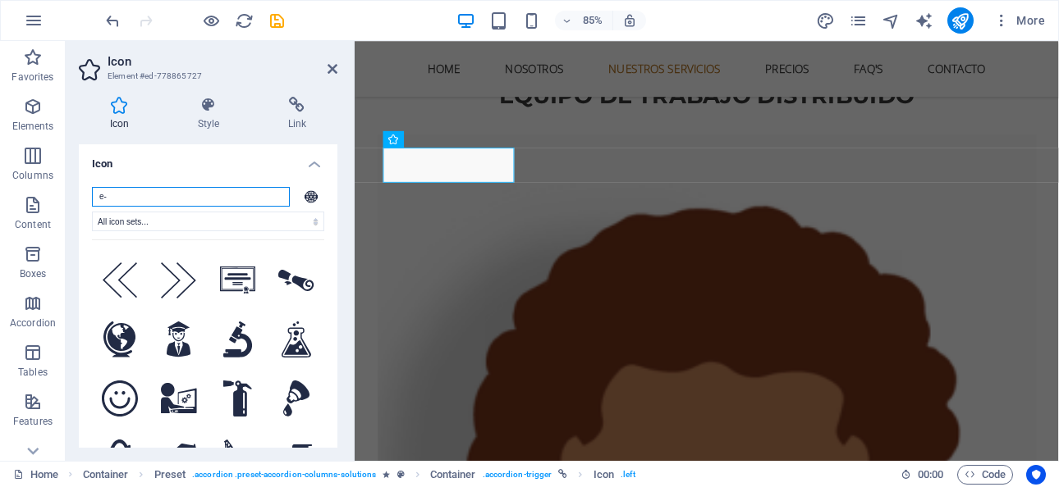
type input "e"
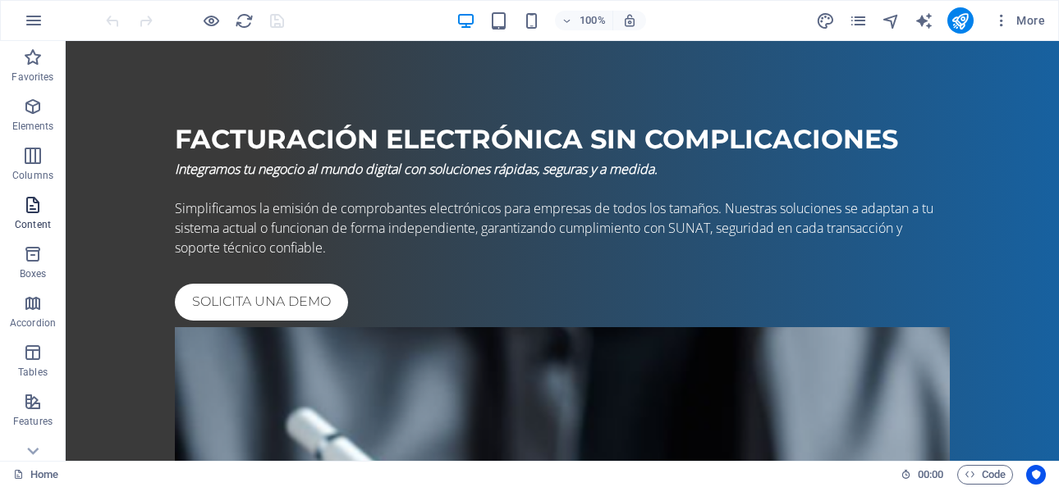
click at [29, 206] on icon "button" at bounding box center [33, 205] width 20 height 20
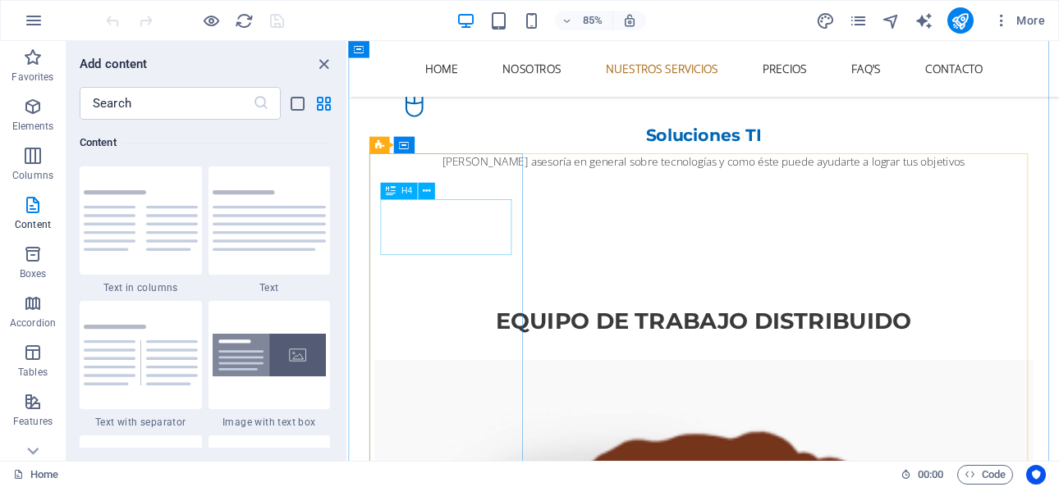
scroll to position [2544, 0]
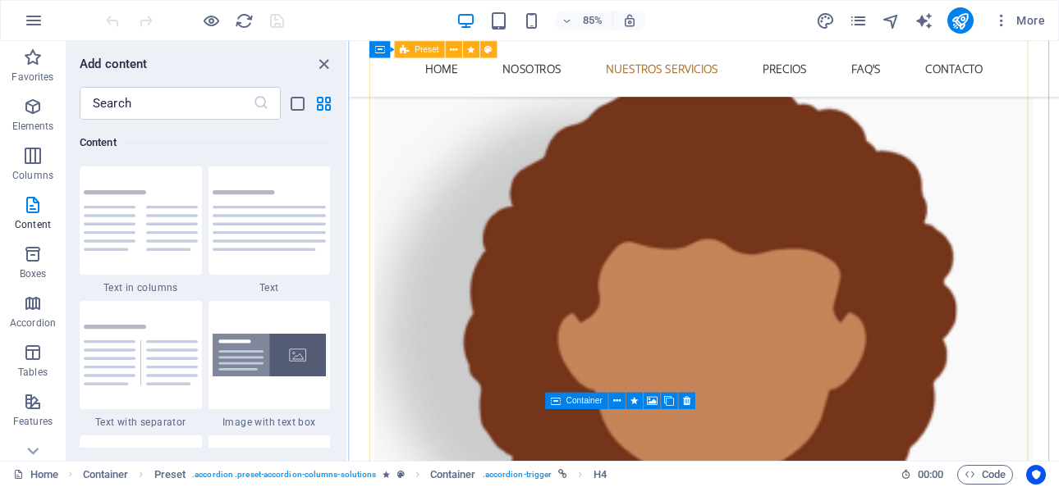
scroll to position [2954, 0]
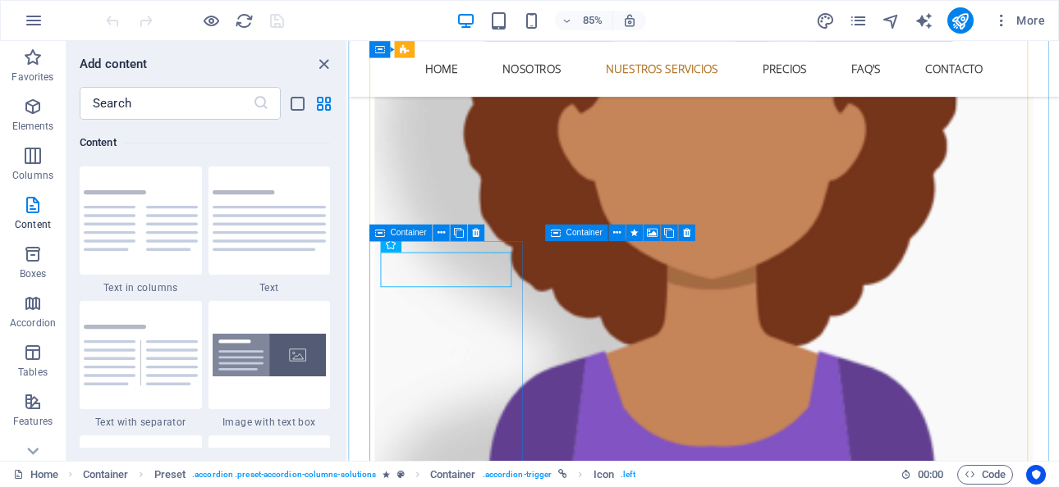
scroll to position [3118, 0]
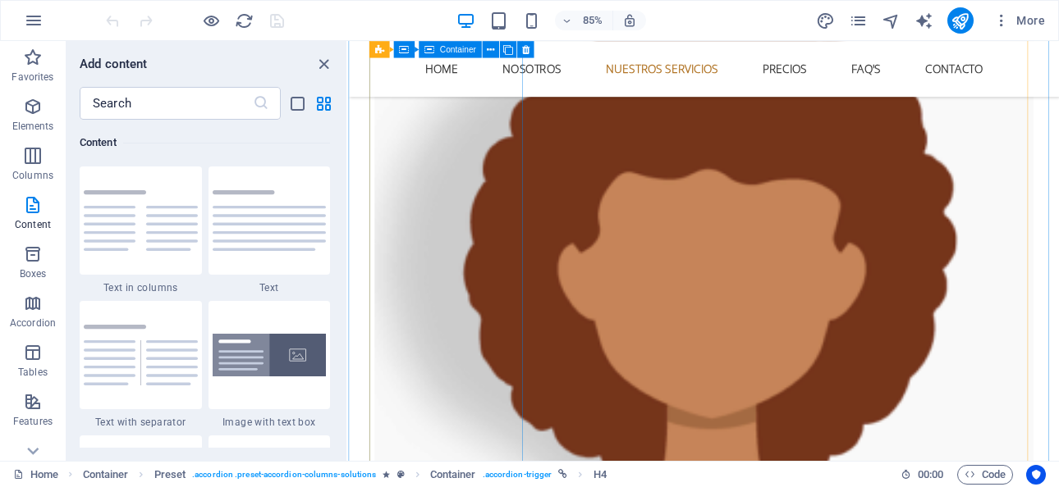
scroll to position [2380, 0]
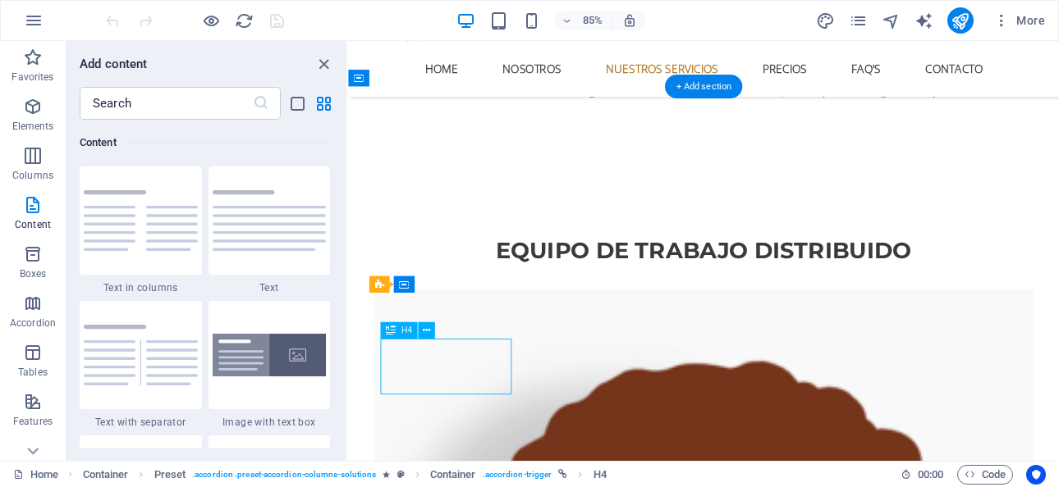
scroll to position [2462, 0]
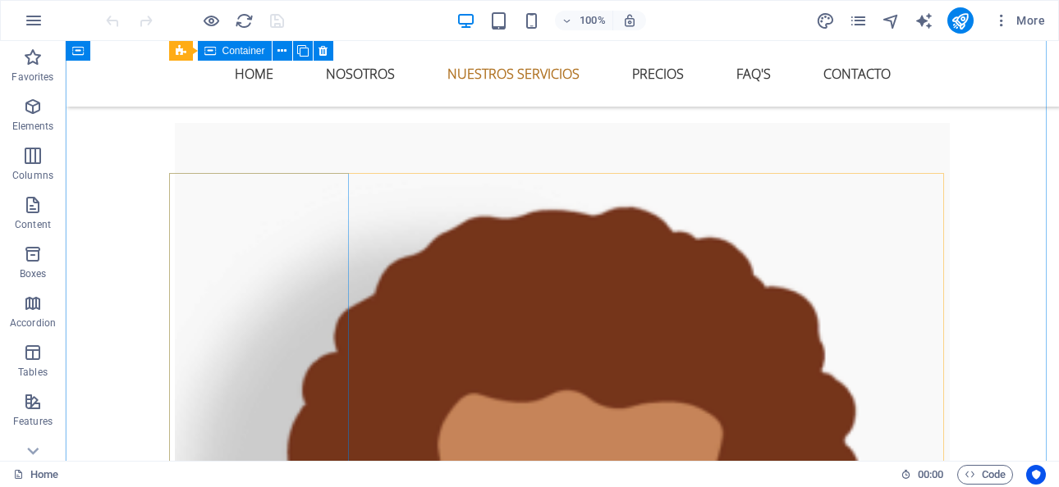
scroll to position [2544, 0]
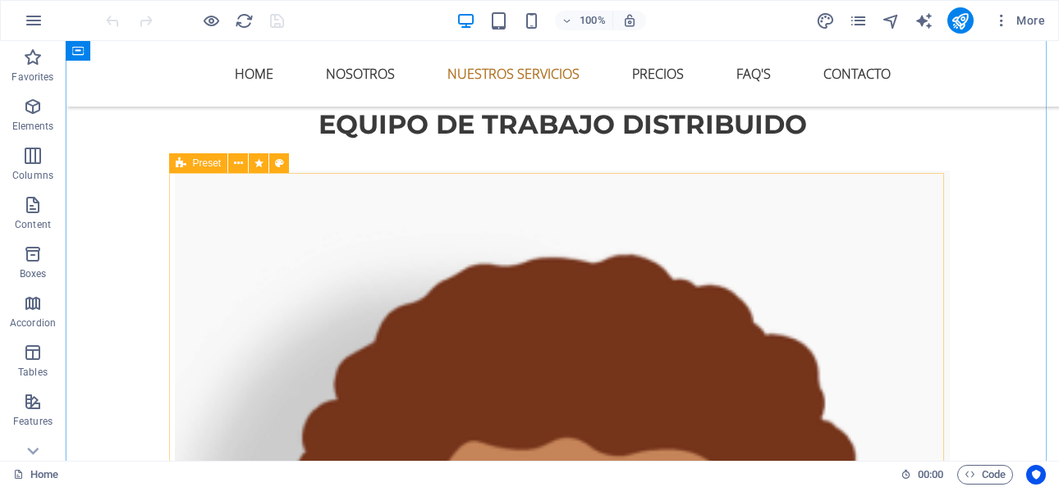
click at [183, 166] on icon at bounding box center [181, 163] width 11 height 20
click at [238, 161] on icon at bounding box center [238, 163] width 9 height 17
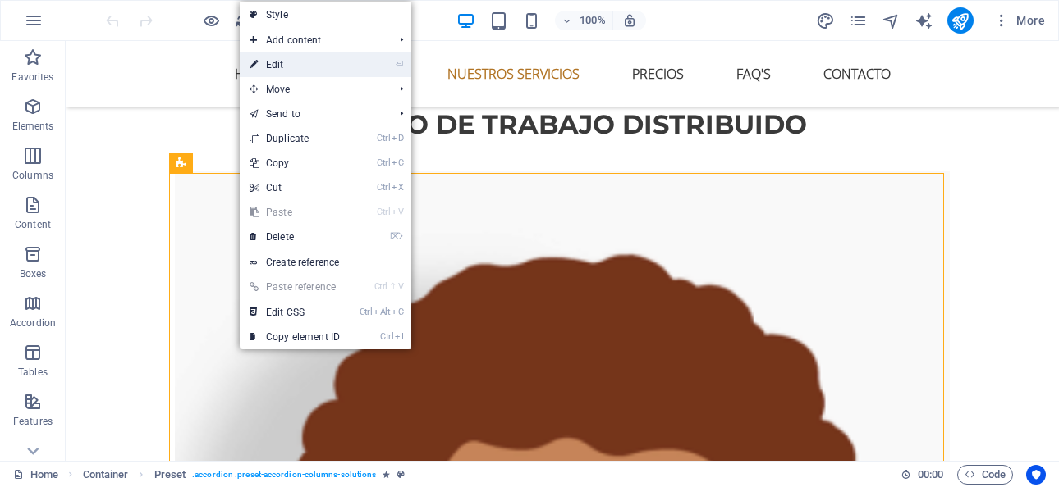
click at [290, 58] on link "⏎ Edit" at bounding box center [295, 65] width 110 height 25
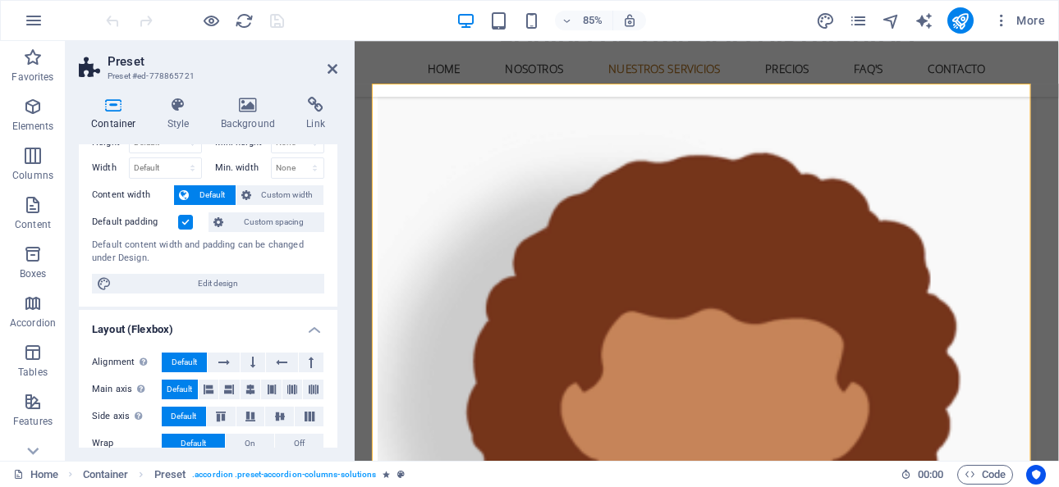
scroll to position [0, 0]
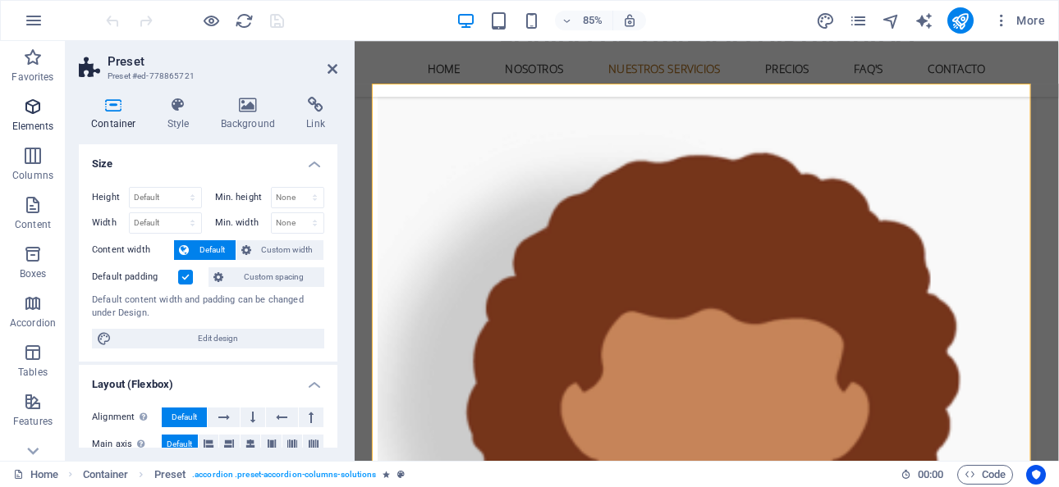
click at [5, 108] on span "Elements" at bounding box center [33, 116] width 66 height 39
click at [23, 111] on icon "button" at bounding box center [33, 107] width 20 height 20
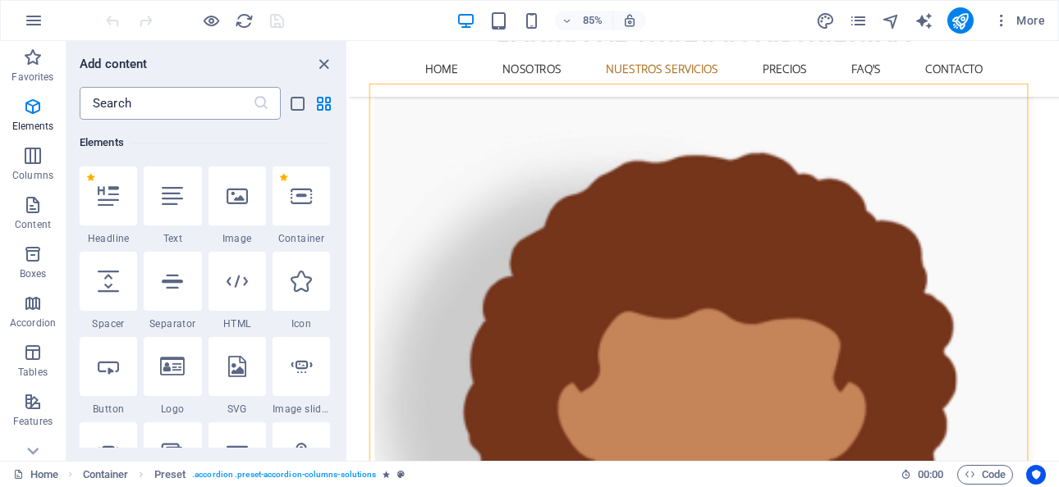
scroll to position [175, 0]
click at [329, 62] on icon "close panel" at bounding box center [323, 64] width 19 height 19
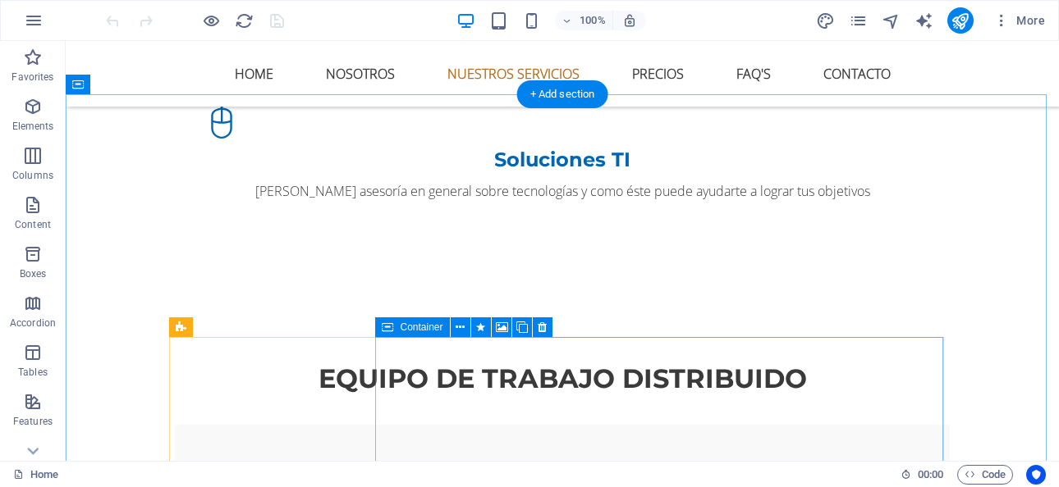
scroll to position [2380, 0]
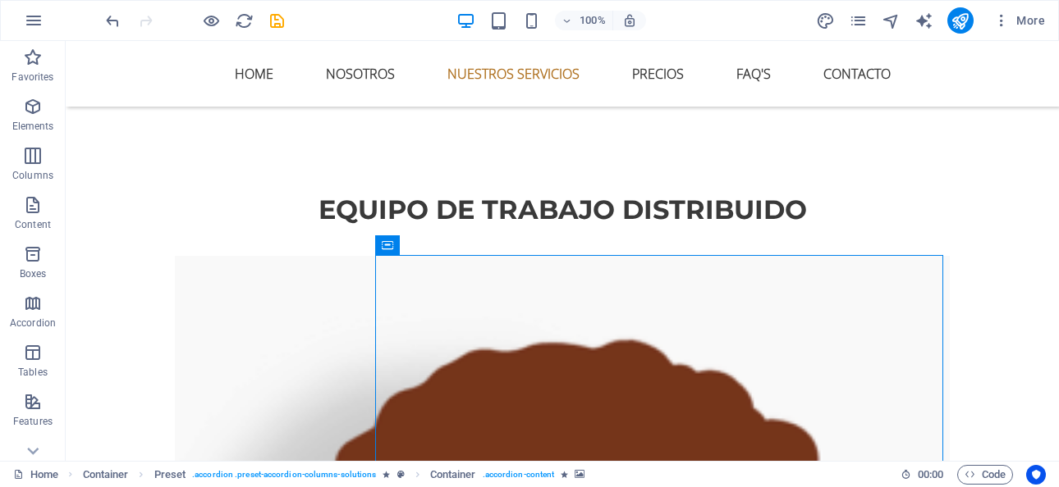
scroll to position [2462, 0]
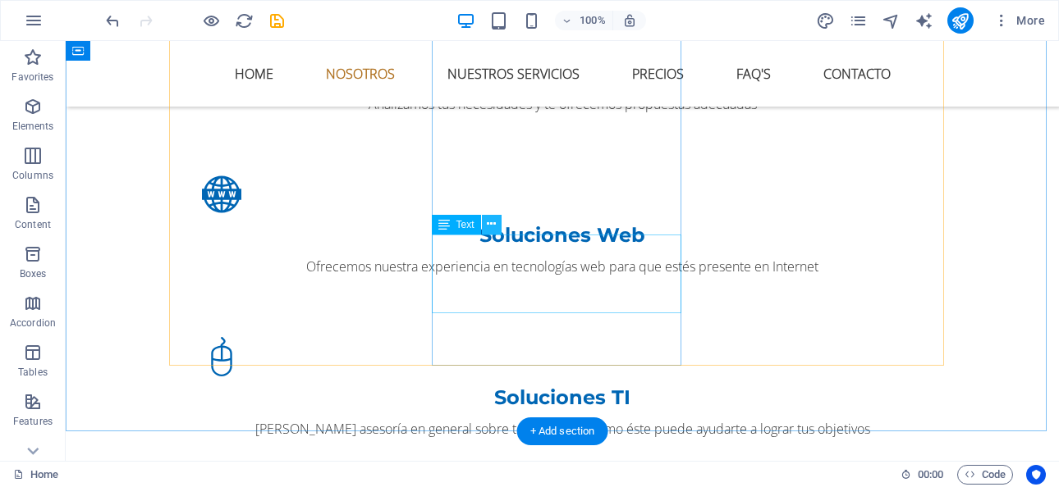
scroll to position [1723, 0]
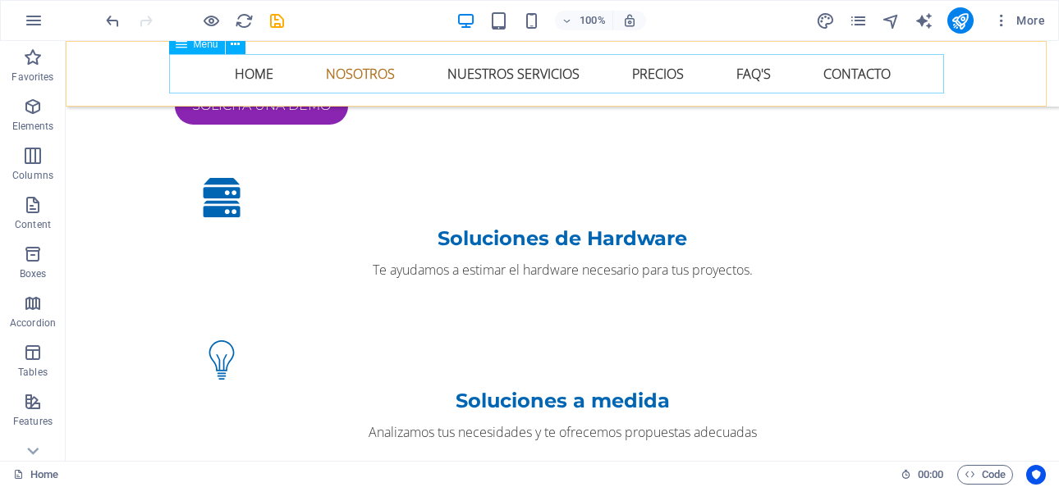
click at [232, 76] on nav "Home Nosotros Nuestros servicios Precios FAQ's Contacto" at bounding box center [562, 73] width 775 height 39
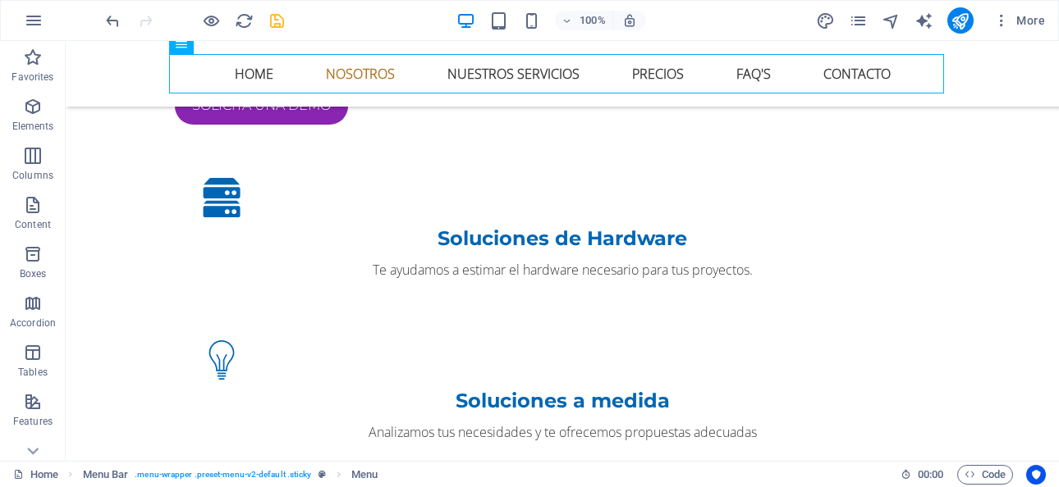
click at [281, 26] on icon "save" at bounding box center [277, 20] width 19 height 19
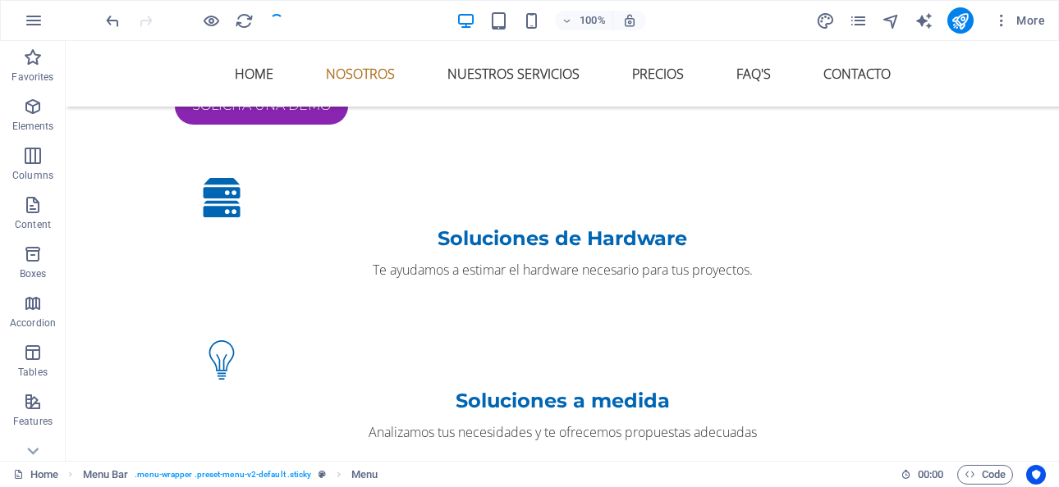
checkbox input "false"
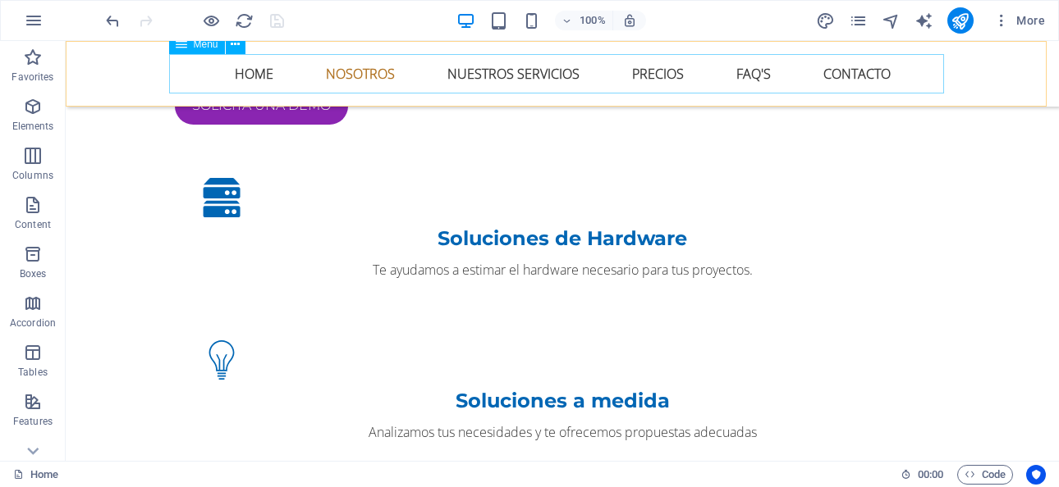
click at [374, 67] on nav "Home Nosotros Nuestros servicios Precios FAQ's Contacto" at bounding box center [562, 73] width 775 height 39
click at [349, 72] on nav "Home Nosotros Nuestros servicios Precios FAQ's Contacto" at bounding box center [562, 73] width 775 height 39
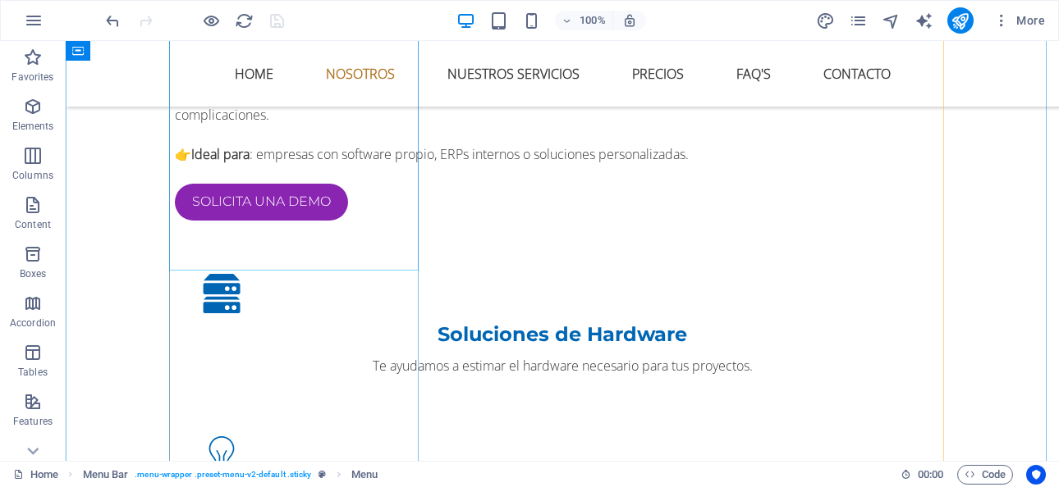
scroll to position [1641, 0]
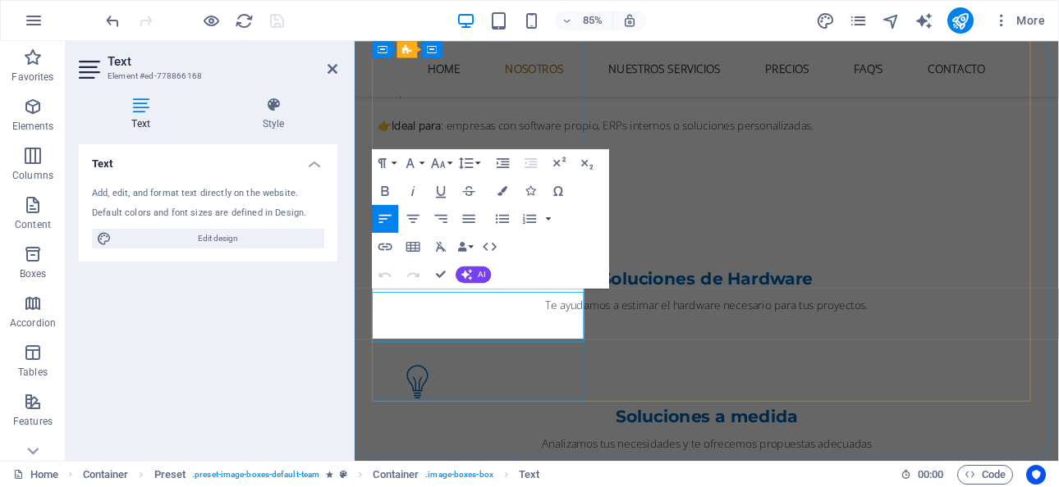
drag, startPoint x: 441, startPoint y: 382, endPoint x: 347, endPoint y: 377, distance: 93.7
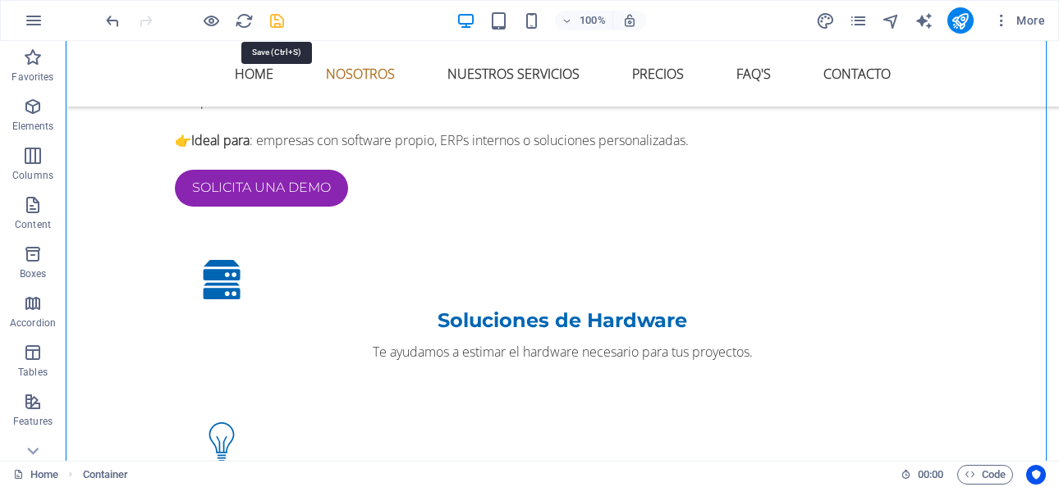
click at [272, 23] on icon "save" at bounding box center [277, 20] width 19 height 19
checkbox input "false"
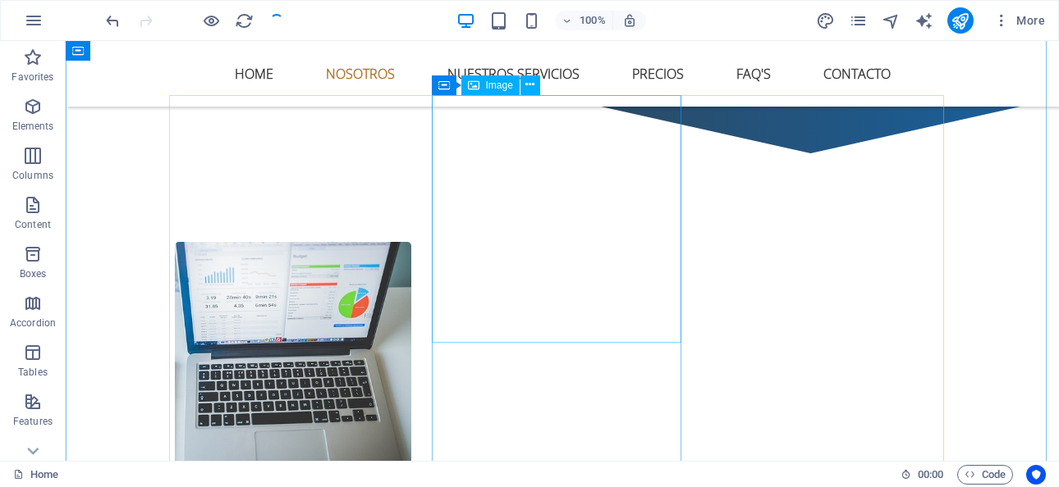
scroll to position [1559, 0]
